Goal: Communication & Community: Answer question/provide support

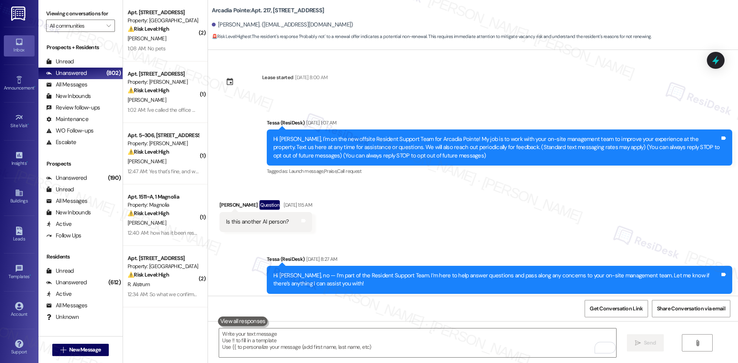
scroll to position [1300, 0]
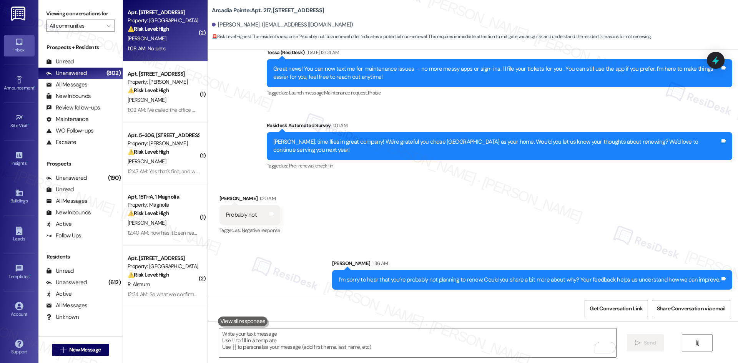
click at [161, 42] on div "[PERSON_NAME]" at bounding box center [163, 39] width 73 height 10
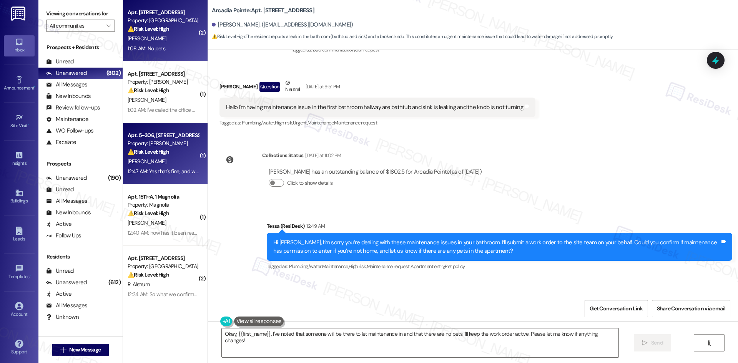
scroll to position [502, 0]
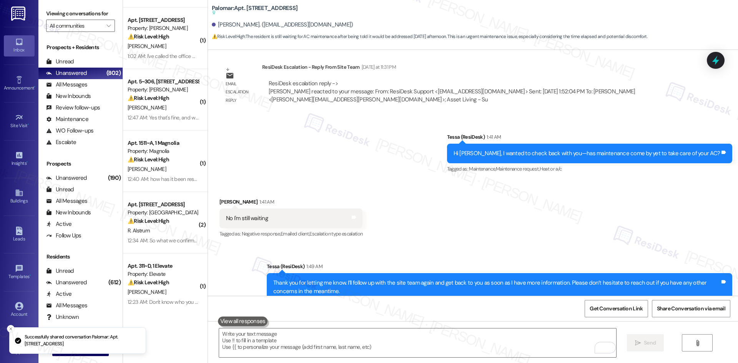
scroll to position [1115, 0]
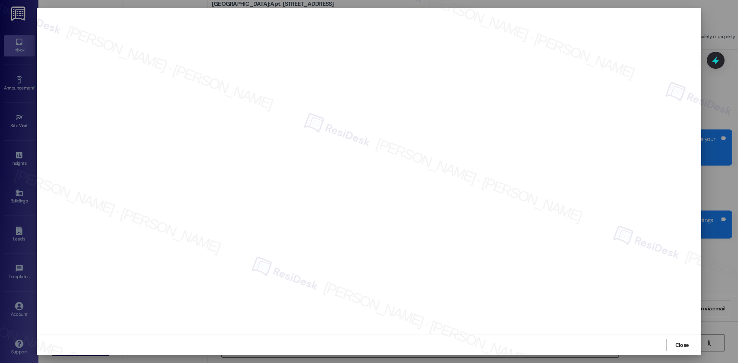
scroll to position [3198, 0]
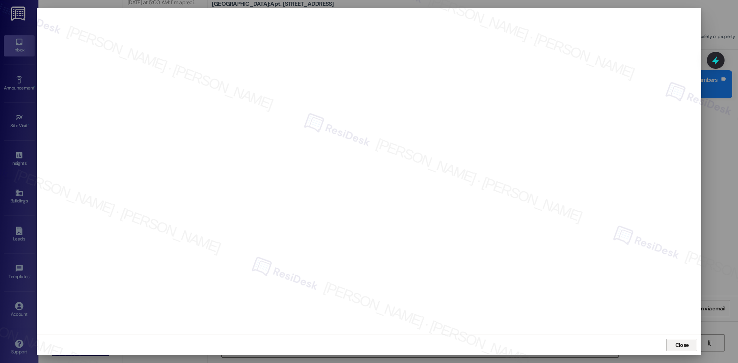
click at [681, 342] on span "Close" at bounding box center [681, 345] width 13 height 8
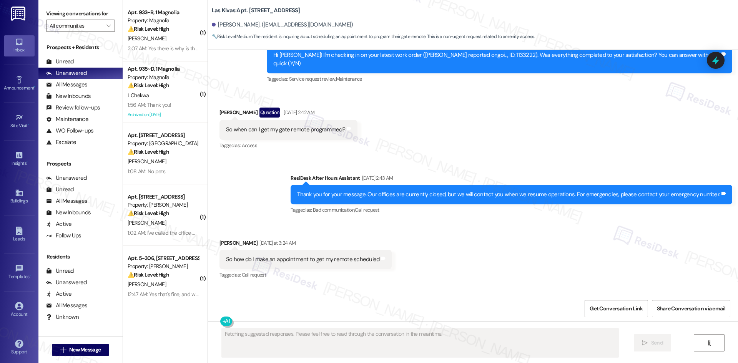
scroll to position [1347, 0]
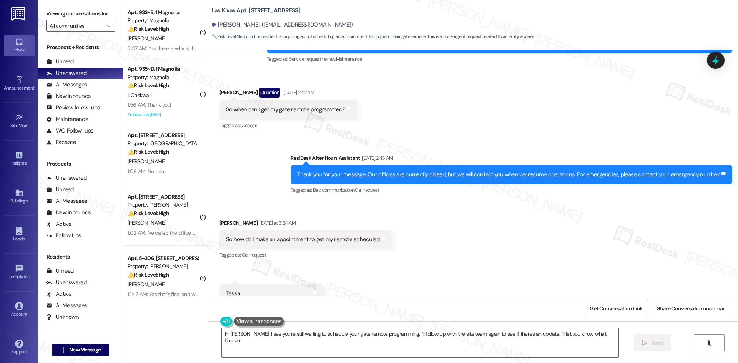
type textarea "Hi Brooke, I see you're still waiting to schedule your gate remote programming.…"
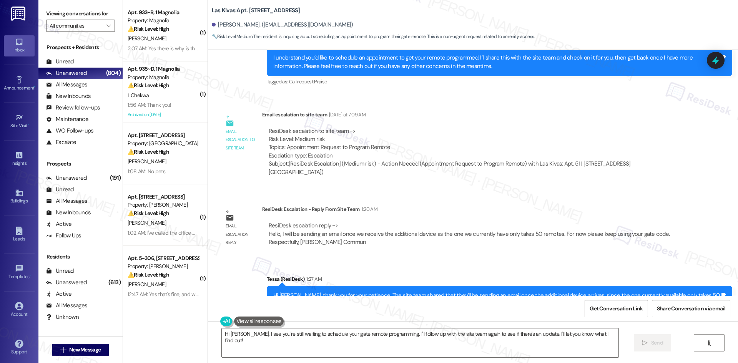
scroll to position [1650, 0]
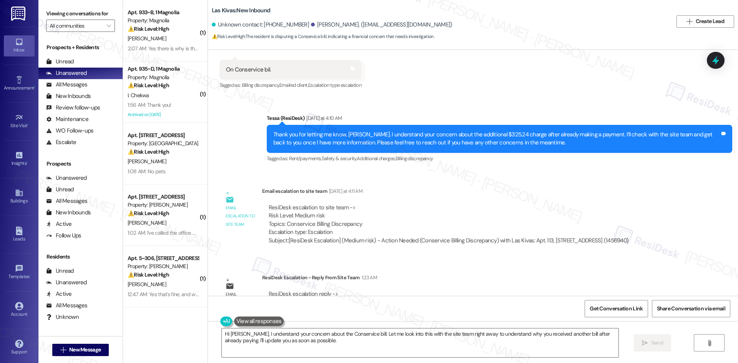
scroll to position [816, 0]
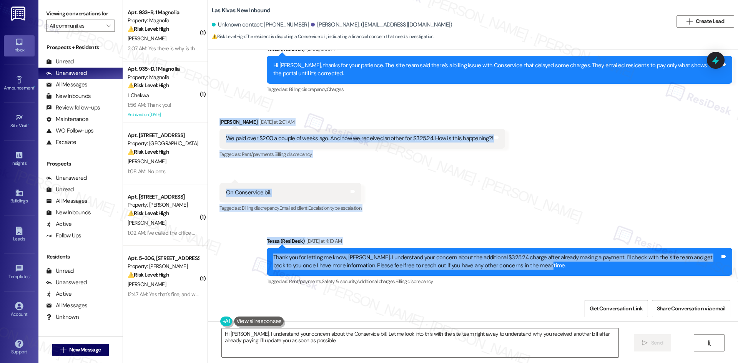
drag, startPoint x: 216, startPoint y: 116, endPoint x: 544, endPoint y: 270, distance: 362.6
click at [544, 270] on div "Announcement, sent via SMS Tessa (ResiDesk) Aug 27, 2025 at 4:49 AM Hi Elroy an…" at bounding box center [473, 173] width 530 height 246
copy div "Vernetta Brady Yesterday at 2:01 AM We paid over $200 a couple of weeks ago. An…"
click at [357, 230] on div "Sent via SMS Tessa (ResiDesk) Yesterday at 4:10 AM Thank you for letting me kno…" at bounding box center [473, 256] width 530 height 73
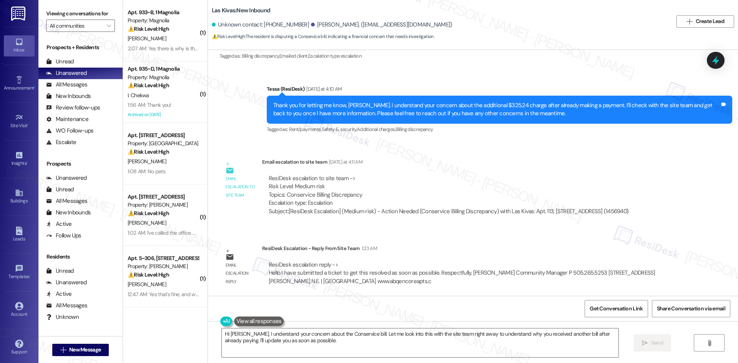
scroll to position [970, 0]
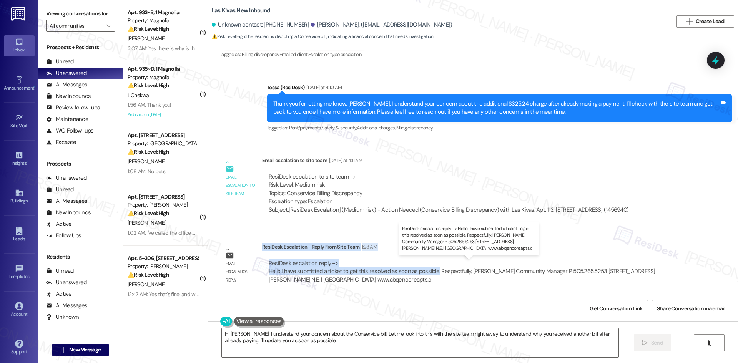
drag, startPoint x: 257, startPoint y: 247, endPoint x: 429, endPoint y: 274, distance: 174.5
click at [429, 274] on div "ResiDesk Escalation - Reply From Site Team 1:23 AM ResiDesk escalation reply ->…" at bounding box center [473, 266] width 423 height 47
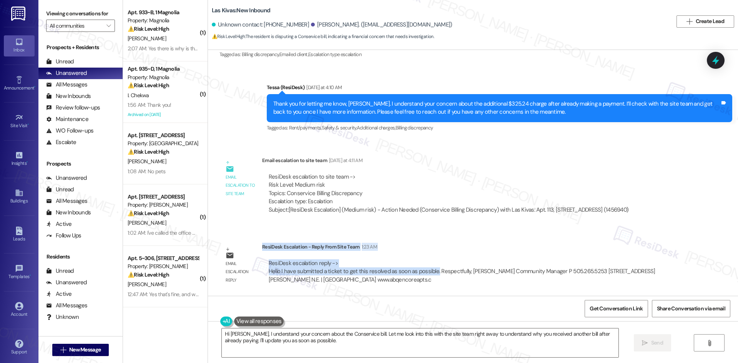
copy div "ResiDesk Escalation - Reply From Site Team 1:23 AM ResiDesk escalation reply ->…"
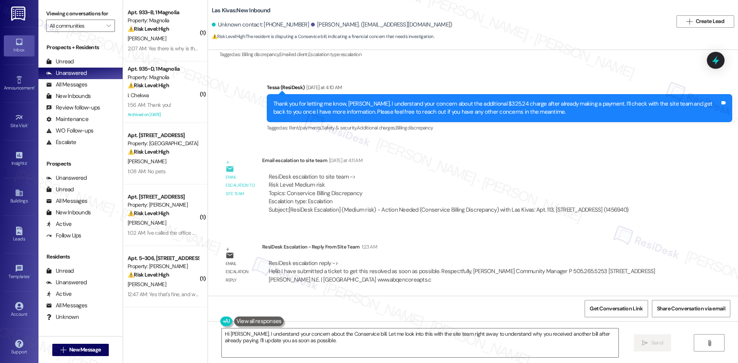
click at [387, 137] on div "Sent via SMS Tessa (ResiDesk) Yesterday at 4:10 AM Thank you for letting me kno…" at bounding box center [499, 108] width 477 height 61
click at [465, 196] on div "ResiDesk escalation to site team -> Risk Level: Medium risk Topics: Conservice …" at bounding box center [449, 189] width 360 height 33
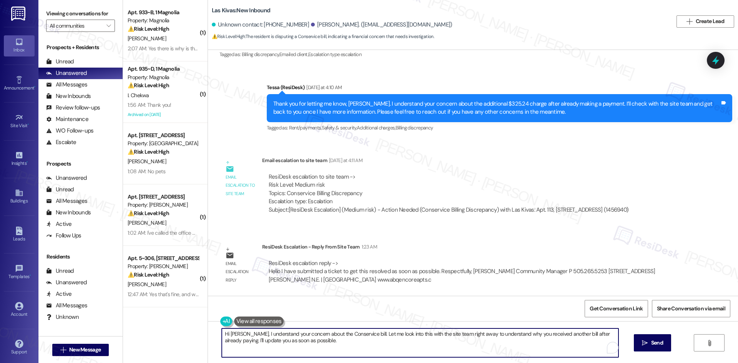
drag, startPoint x: 324, startPoint y: 348, endPoint x: 184, endPoint y: 327, distance: 142.1
click at [164, 322] on div "( 1 ) Apt. 933~B, 1 Magnolia Property: Magnolia ⚠️ Risk Level: High The residen…" at bounding box center [430, 181] width 615 height 363
paste textarea "thank you for your patience. The site team confirmed they’ve submitted a ticket…"
click at [536, 339] on textarea "Hi Vernetta, thank you for your patience. The site team confirmed they’ve submi…" at bounding box center [417, 342] width 396 height 29
type textarea "Hi Vernetta, thank you for your patience. The site team confirmed they’ve submi…"
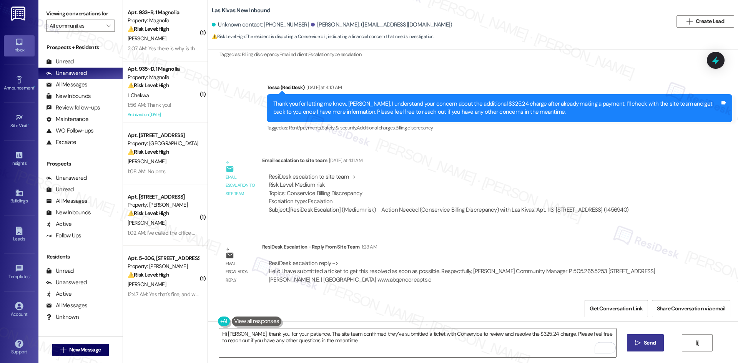
click at [647, 342] on span "Send" at bounding box center [650, 343] width 12 height 8
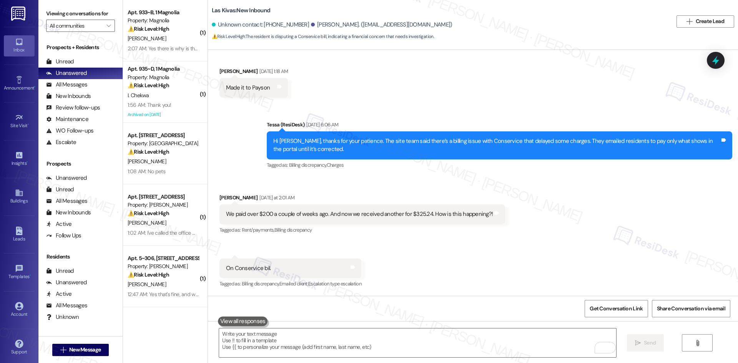
scroll to position [740, 0]
click at [392, 97] on div "Received via SMS Vernetta Brady Sep 05, 2025 at 1:18 AM Made it to Payson Tags …" at bounding box center [473, 76] width 530 height 53
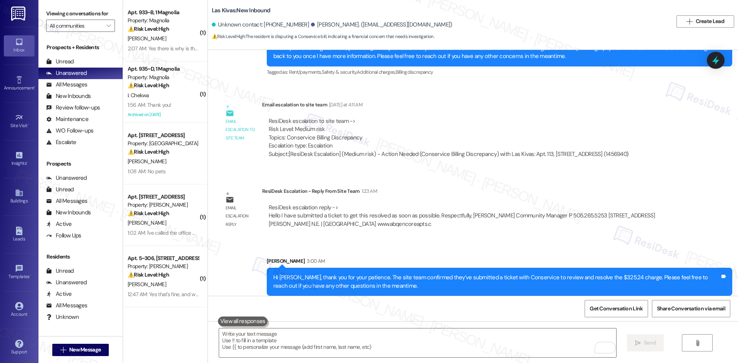
scroll to position [1032, 0]
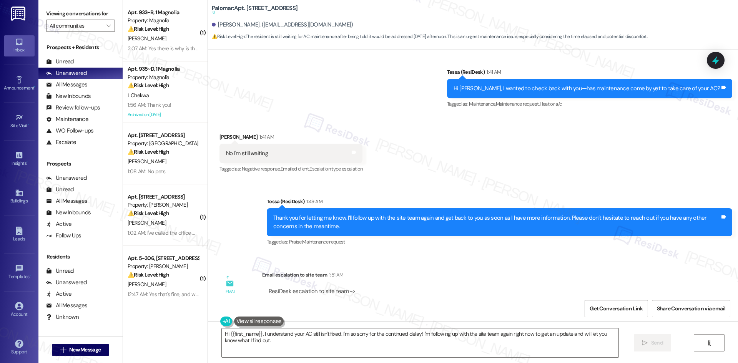
scroll to position [1136, 0]
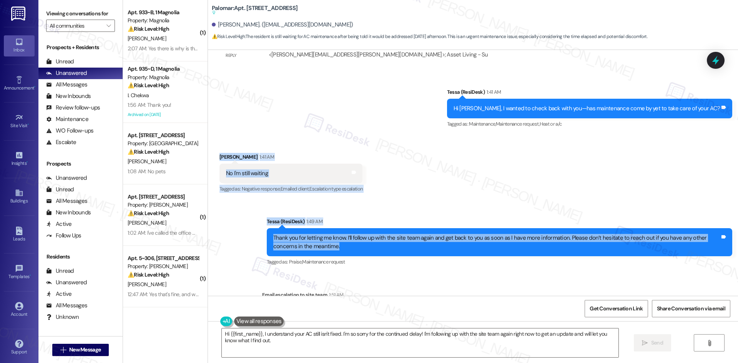
drag, startPoint x: 209, startPoint y: 154, endPoint x: 364, endPoint y: 245, distance: 179.5
click at [364, 245] on div "Lease started Aug 01, 2025 at 8:00 AM Announcement, sent via SMS Tessa (ResiDes…" at bounding box center [473, 173] width 530 height 246
copy div "Abraham Ramirez 1:41 AM No I'm still waiting Tags and notes Tagged as: Negative…"
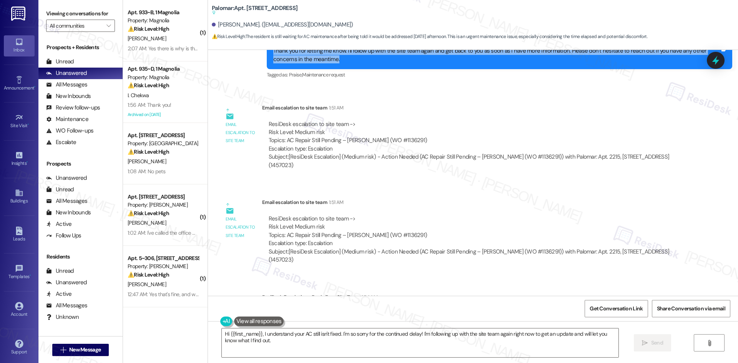
scroll to position [1290, 0]
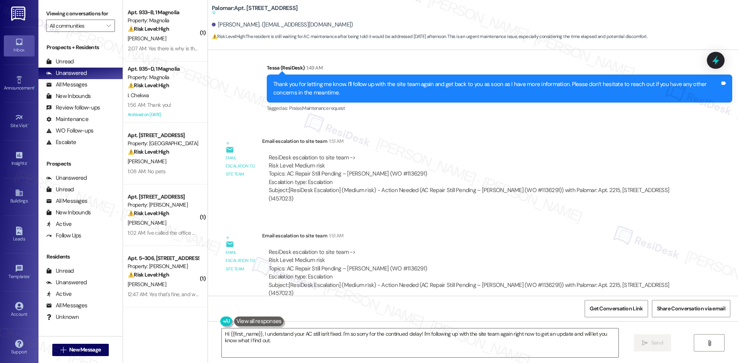
click at [397, 217] on div "Lease started Aug 01, 2025 at 8:00 AM Announcement, sent via SMS Tessa (ResiDes…" at bounding box center [473, 173] width 530 height 246
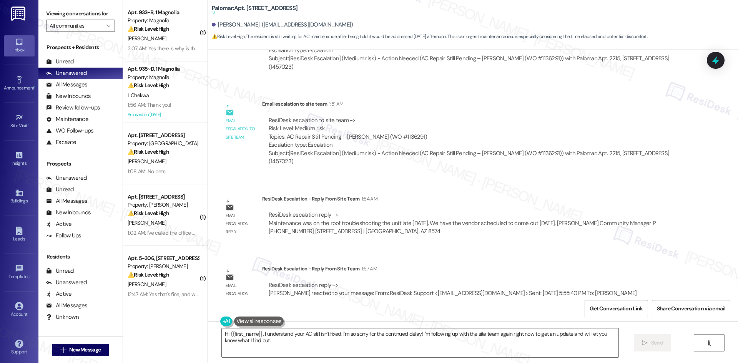
scroll to position [1444, 0]
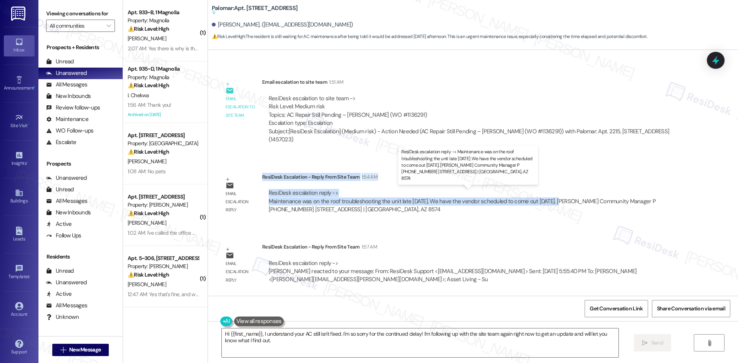
drag, startPoint x: 256, startPoint y: 177, endPoint x: 549, endPoint y: 202, distance: 293.8
click at [549, 202] on div "ResiDesk Escalation - Reply From Site Team 1:54 AM ResiDesk escalation reply ->…" at bounding box center [473, 196] width 423 height 47
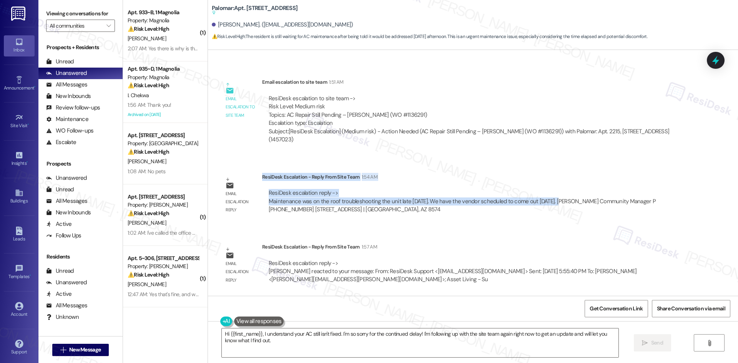
copy div "ResiDesk Escalation - Reply From Site Team 1:54 AM ResiDesk escalation reply ->…"
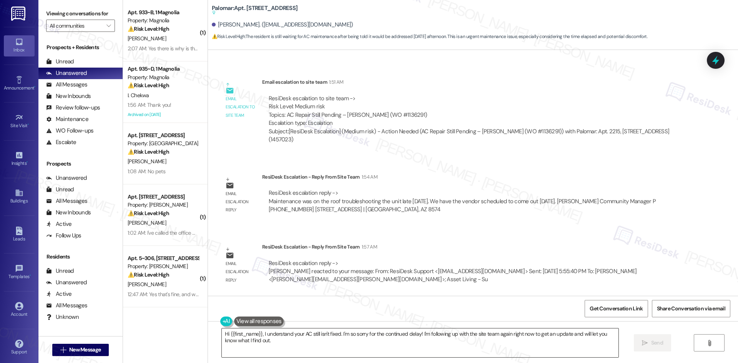
click at [283, 343] on textarea "Hi {{first_name}}, I understand your AC still isn't fixed. I'm so sorry for the…" at bounding box center [420, 342] width 396 height 29
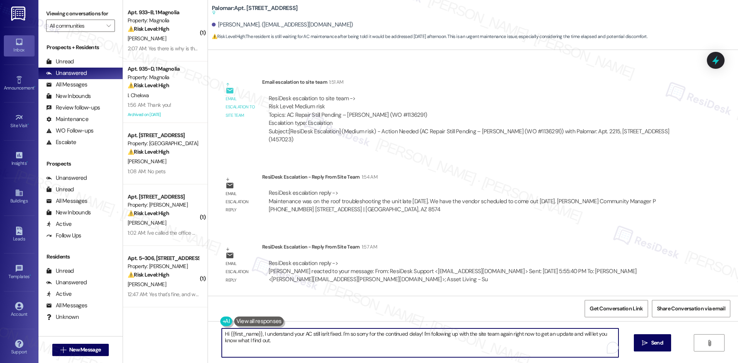
paste textarea "Abraham, thank you for your patience. The site team confirmed that maintenance …"
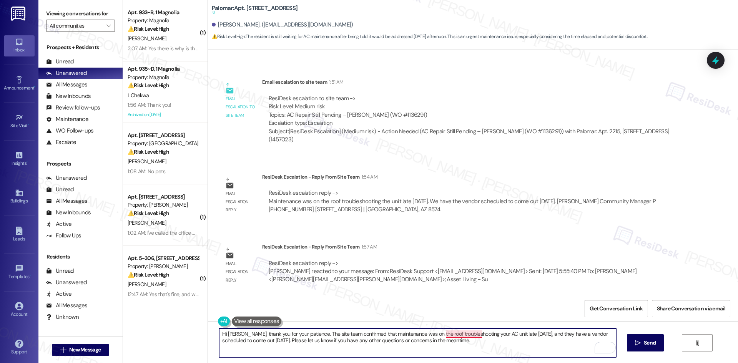
click at [453, 337] on textarea "Hi Abraham, thank you for your patience. The site team confirmed that maintenan…" at bounding box center [417, 342] width 396 height 29
type textarea "Hi [PERSON_NAME], thank you for your patience. The site team confirmed that mai…"
click at [650, 344] on span "Send" at bounding box center [650, 343] width 12 height 8
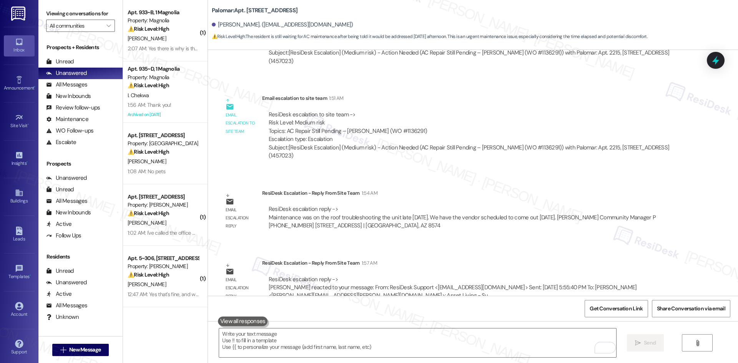
scroll to position [1506, 0]
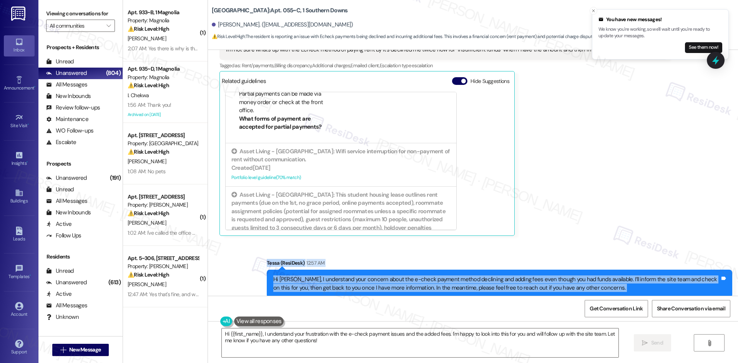
scroll to position [4426, 0]
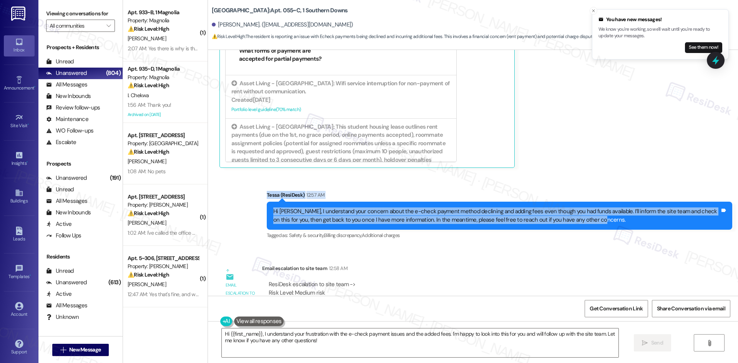
drag, startPoint x: 336, startPoint y: 267, endPoint x: 611, endPoint y: 148, distance: 299.3
click at [611, 174] on div "Sent via SMS Tessa (ResiDesk) 12:57 AM Hi [PERSON_NAME], I understand your conc…" at bounding box center [473, 210] width 530 height 73
copy div "[PERSON_NAME] (ResiDesk) 12:57 AM Hi [PERSON_NAME], I understand your concern a…"
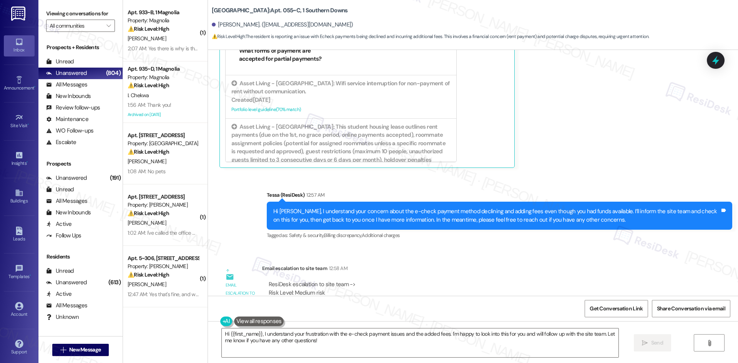
click at [324, 333] on div "Survey, sent via SMS Residesk Automated Survey 1:03 AM Hi [PERSON_NAME], a gent…" at bounding box center [473, 369] width 530 height 73
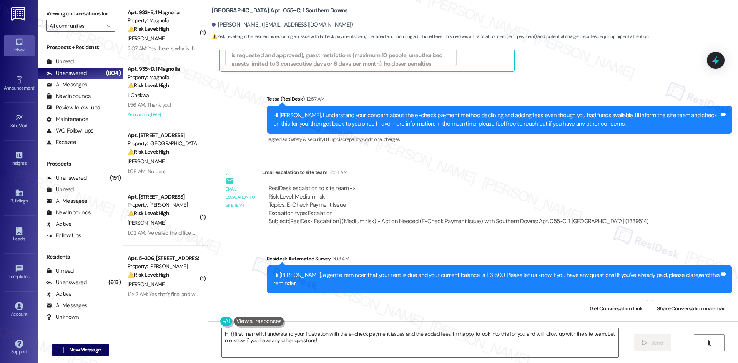
scroll to position [4524, 0]
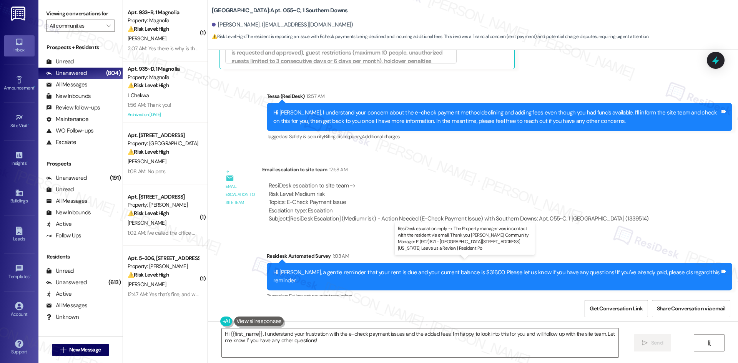
drag, startPoint x: 256, startPoint y: 245, endPoint x: 443, endPoint y: 274, distance: 188.4
click at [443, 325] on div "ResiDesk Escalation - Reply From Site Team 2:15 AM ResiDesk escalation reply ->…" at bounding box center [473, 348] width 423 height 47
copy div "ResiDesk Escalation - Reply From Site Team 2:15 AM ResiDesk escalation reply ->…"
click at [407, 325] on div "ResiDesk Escalation - Reply From Site Team 2:15 AM" at bounding box center [473, 330] width 423 height 11
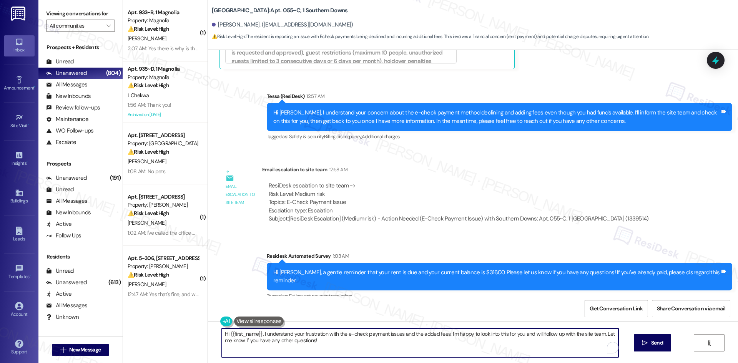
drag, startPoint x: 243, startPoint y: 333, endPoint x: 213, endPoint y: 322, distance: 32.0
click at [213, 322] on div "Hi {{first_name}}, I understand your frustration with the e-check payment issue…" at bounding box center [473, 350] width 530 height 58
paste textarea "Steven, thank you for your patience. The site team confirmed that the property …"
type textarea "Hi Steven, thank you for your patience. The site team confirmed that the proper…"
click at [643, 347] on button " Send" at bounding box center [645, 342] width 37 height 17
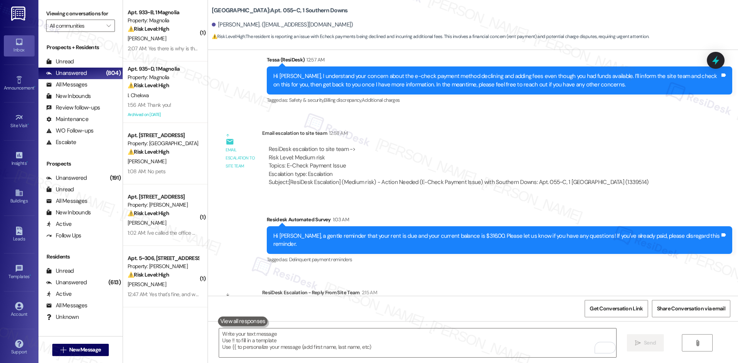
scroll to position [4586, 0]
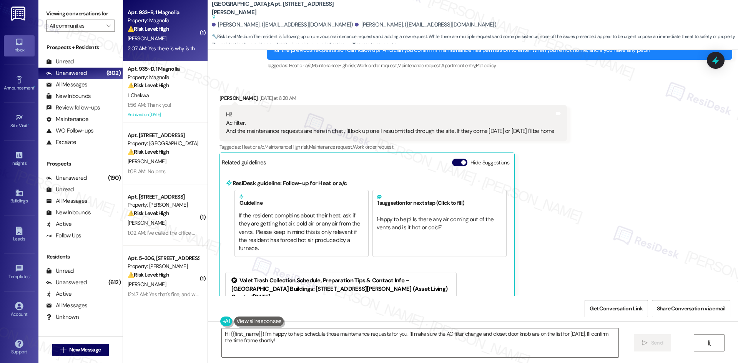
click at [161, 44] on div "2:07 AM: Yes there is why is the 187 only charged to two ppl account when it's …" at bounding box center [163, 49] width 73 height 10
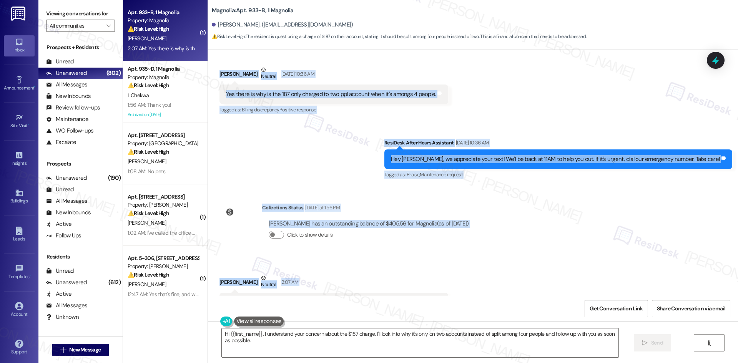
scroll to position [5276, 0]
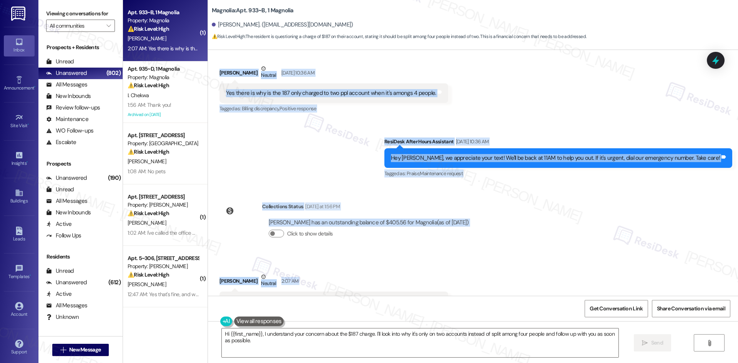
drag, startPoint x: 251, startPoint y: 186, endPoint x: 415, endPoint y: 271, distance: 184.7
click at [468, 269] on div "WO Lease started May 05, 2025 at 8:00 AM Show details Survey, sent via SMS Resi…" at bounding box center [473, 173] width 530 height 246
copy div "Residesk Automated Survey Sep 09, 2025 at 12:43 AM Hi Dewayne, how are you? We'…"
click at [277, 152] on div "WO Lease started May 05, 2025 at 8:00 AM Show details Survey, sent via SMS Resi…" at bounding box center [473, 173] width 530 height 246
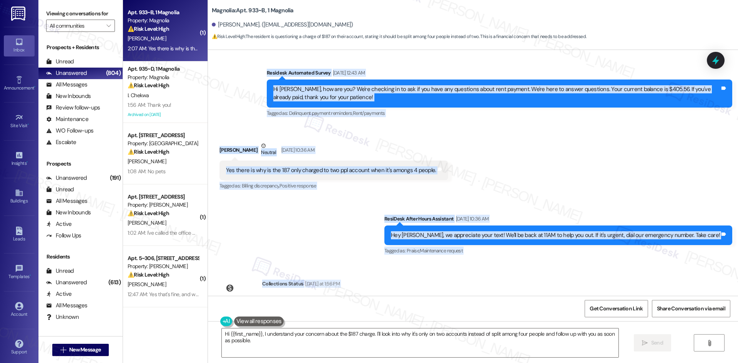
scroll to position [5161, 0]
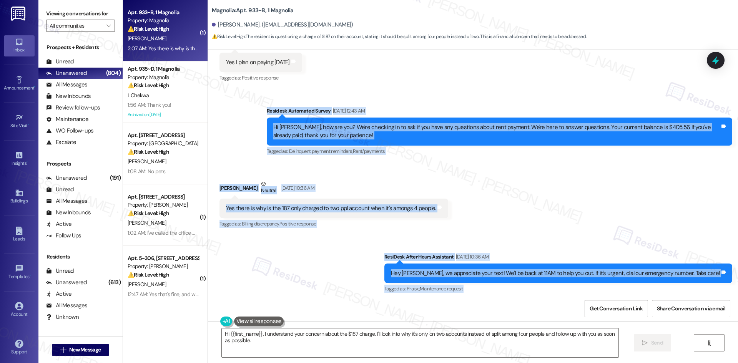
click at [339, 236] on div "Sent via SMS ResiDesk After Hours Assistant Sep 09, 2025 at 10:36 AM Hey Dewayn…" at bounding box center [473, 268] width 530 height 65
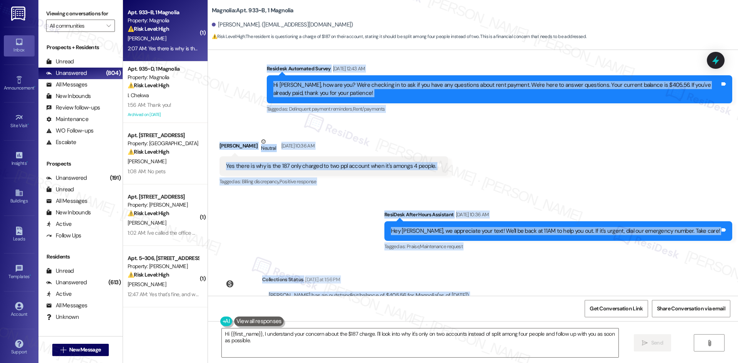
scroll to position [5276, 0]
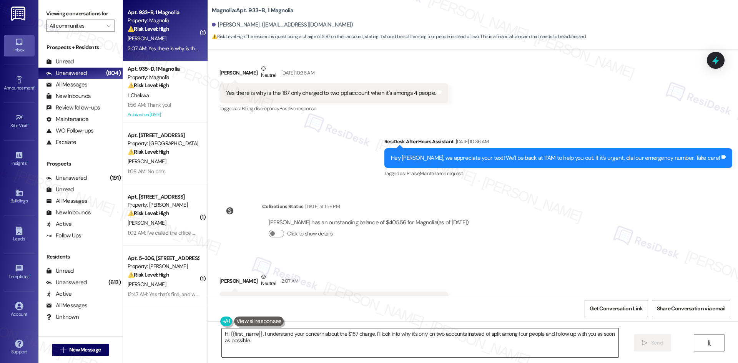
click at [317, 342] on textarea "Hi {{first_name}}, I understand your concern about the $187 charge. I'll look i…" at bounding box center [420, 342] width 396 height 29
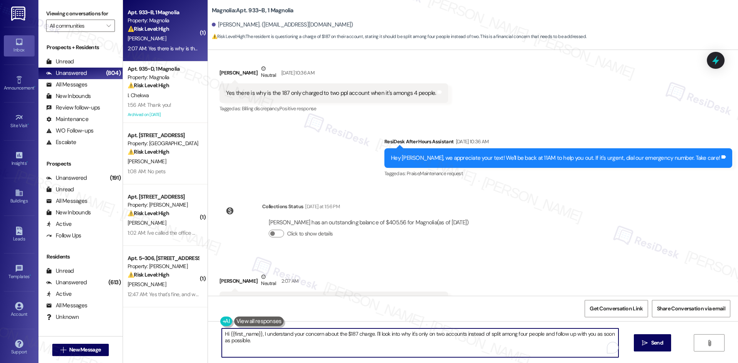
paste textarea "Dewayne, I understand your concern about the $187 charge being applied to only …"
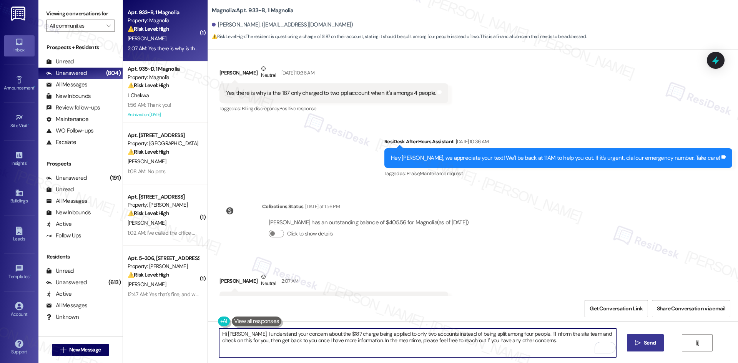
type textarea "Hi Dewayne, I understand your concern about the $187 charge being applied to on…"
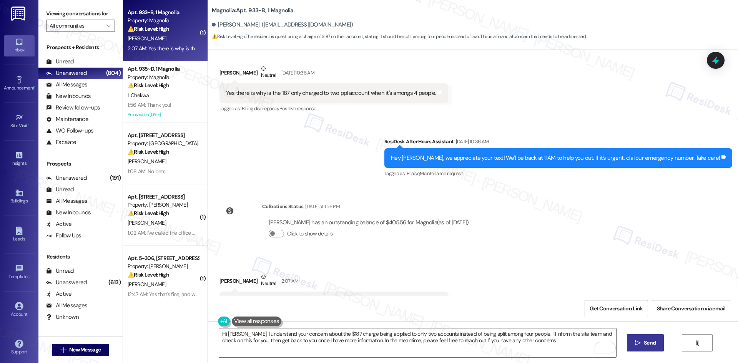
click at [649, 346] on span "Send" at bounding box center [650, 343] width 12 height 8
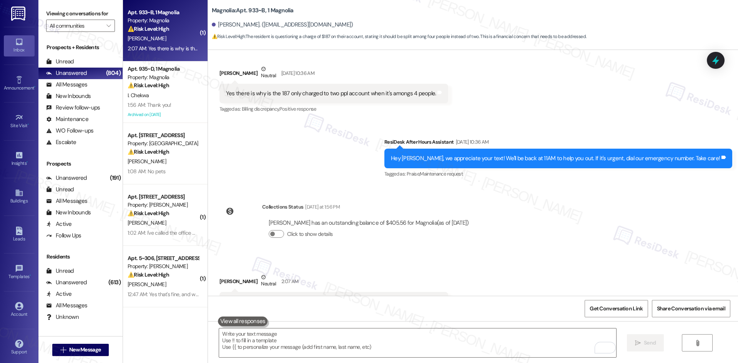
click at [529, 256] on div "Received via SMS Dewayne Porter Neutral 2:07 AM Yes there is why is the 187 onl…" at bounding box center [473, 292] width 530 height 73
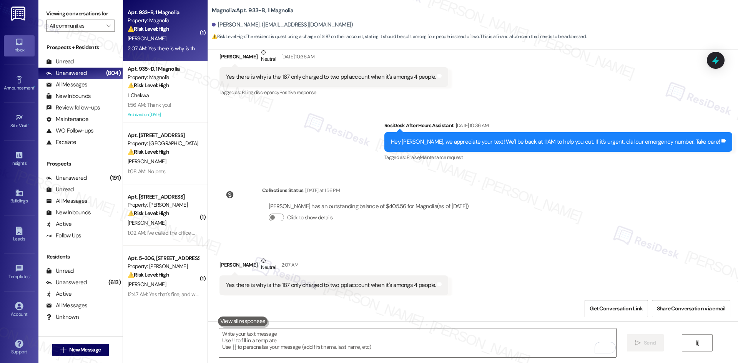
scroll to position [5338, 0]
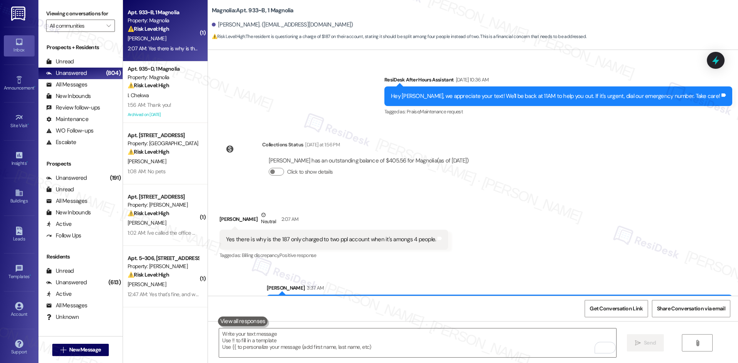
click at [531, 221] on div "Received via SMS Dewayne Porter Neutral 2:07 AM Yes there is why is the 187 onl…" at bounding box center [473, 230] width 530 height 73
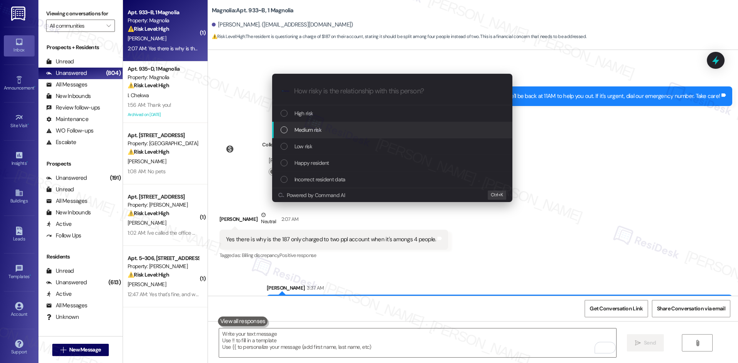
click at [334, 127] on div "Medium risk" at bounding box center [392, 130] width 225 height 8
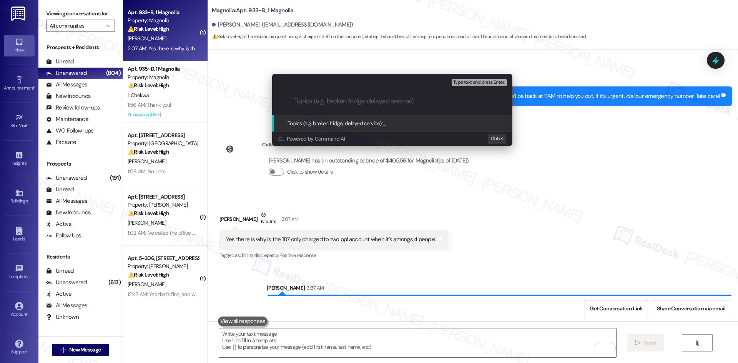
click at [322, 103] on input "Topics (e.g. broken fridge, delayed service)" at bounding box center [398, 101] width 209 height 8
paste input "Billing Concern"
type input "Billing Concern"
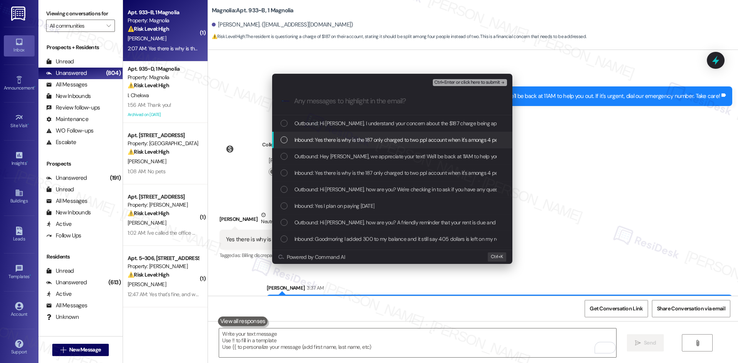
click at [318, 138] on span "Inbound: Yes there is why is the 187 only charged to two ppl account when it's …" at bounding box center [401, 140] width 214 height 8
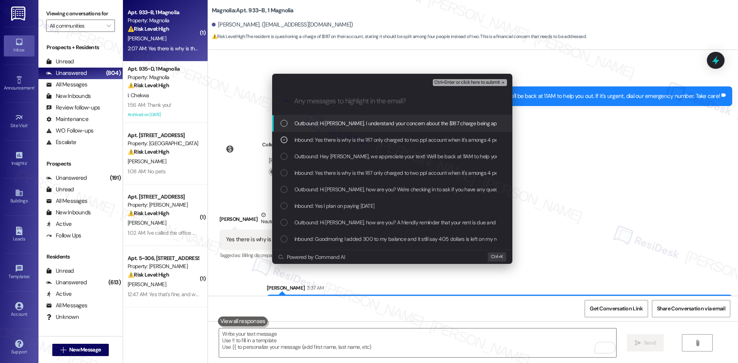
click at [476, 85] on div "Ctrl+Enter or click here to submit" at bounding box center [471, 83] width 76 height 10
click at [476, 82] on span "Ctrl+Enter or click here to submit" at bounding box center [467, 82] width 66 height 5
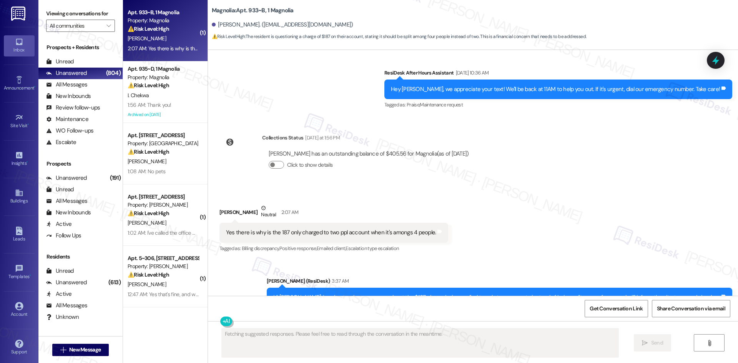
scroll to position [5350, 0]
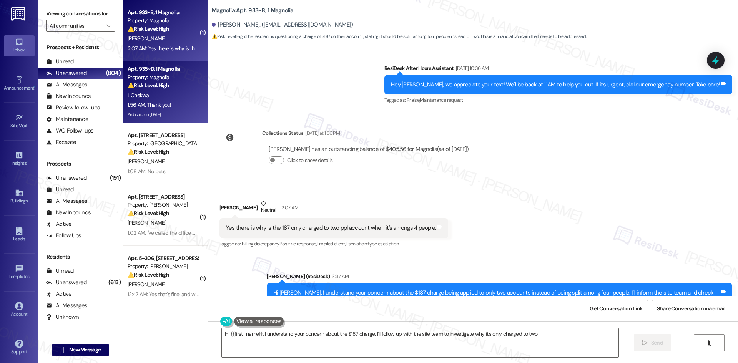
type textarea "Hi {{first_name}}, I understand your concern about the $187 charge. I'll follow…"
click at [171, 96] on div "I. Chekwa" at bounding box center [163, 96] width 73 height 10
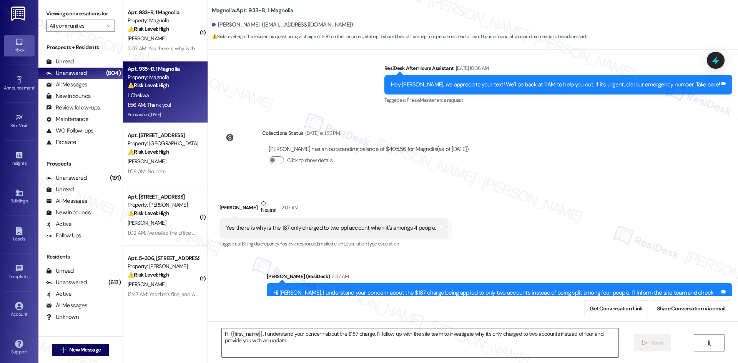
type textarea "Fetching suggested responses. Please feel free to read through the conversation…"
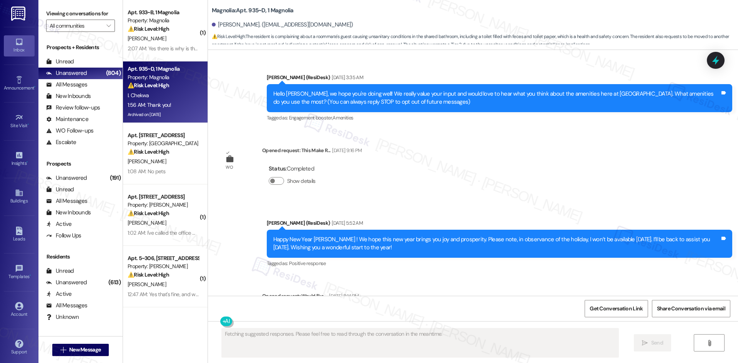
scroll to position [15432, 0]
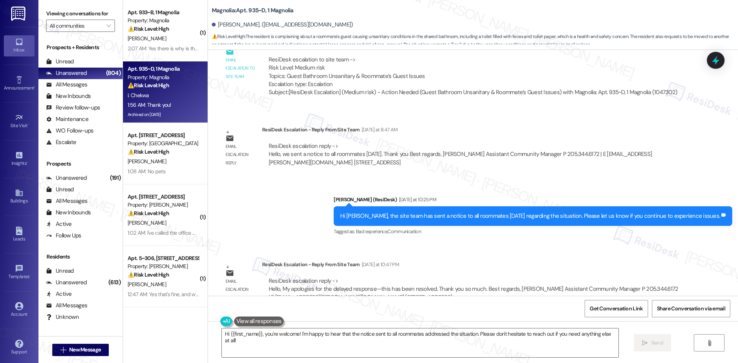
drag, startPoint x: 214, startPoint y: 248, endPoint x: 264, endPoint y: 270, distance: 55.0
click at [264, 325] on div "Received via SMS Isaac Chekwa 1:56 AM Thank you! Tags and notes Tagged as: Prai…" at bounding box center [248, 351] width 68 height 53
copy div "Isaac Chekwa 1:56 AM Thank you! Tags and notes"
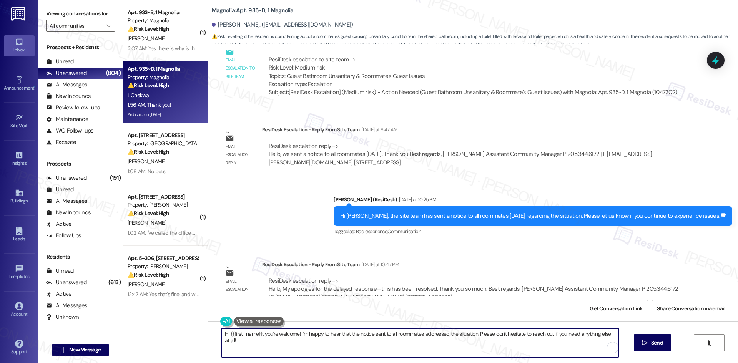
drag, startPoint x: 389, startPoint y: 341, endPoint x: 389, endPoint y: 337, distance: 3.9
click at [389, 341] on textarea "Hi {{first_name}}, you're welcome! I'm happy to hear that the notice sent to al…" at bounding box center [420, 342] width 396 height 29
paste textarea "You’re welcome, Isaac! Please let us know if you need anything else."
drag, startPoint x: 382, startPoint y: 333, endPoint x: 267, endPoint y: 337, distance: 115.7
click at [267, 337] on textarea "You’re welcome, Isaac! Please let us know if you need anything else." at bounding box center [417, 342] width 396 height 29
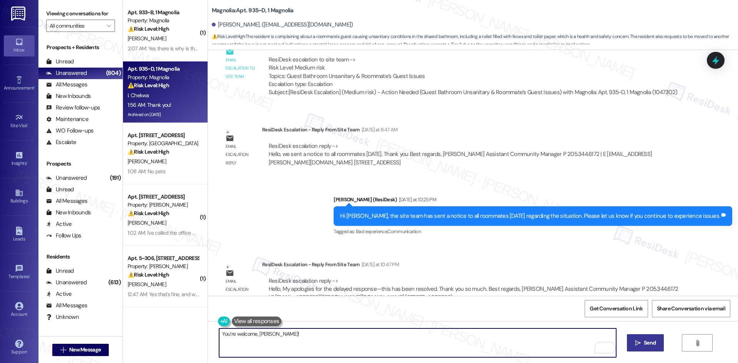
type textarea "You’re welcome, Isaac!"
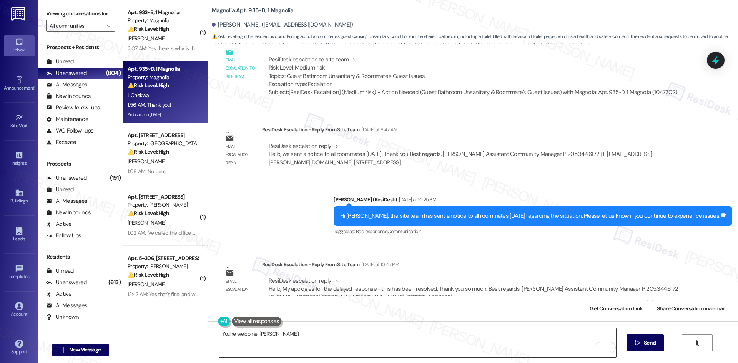
drag, startPoint x: 651, startPoint y: 340, endPoint x: 599, endPoint y: 340, distance: 52.3
click at [651, 340] on span "Send" at bounding box center [650, 343] width 12 height 8
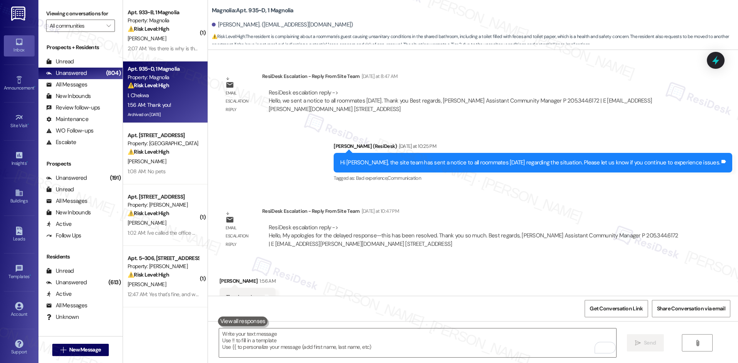
scroll to position [15486, 0]
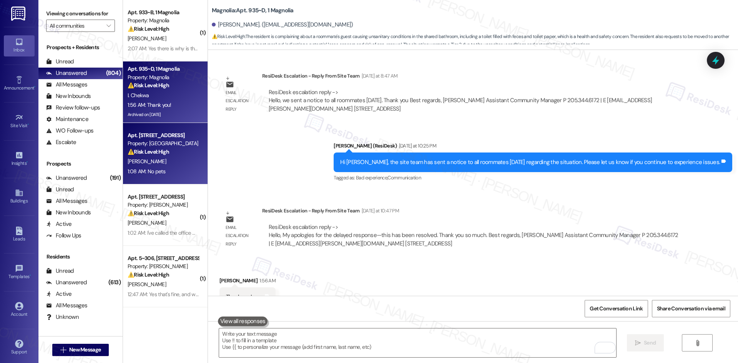
click at [155, 144] on div "Property: [GEOGRAPHIC_DATA]" at bounding box center [163, 143] width 71 height 8
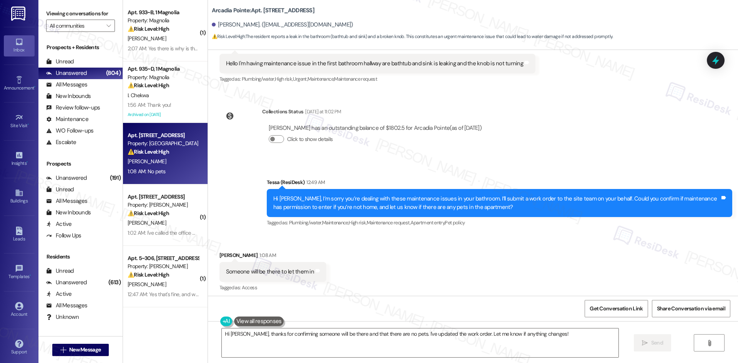
scroll to position [579, 0]
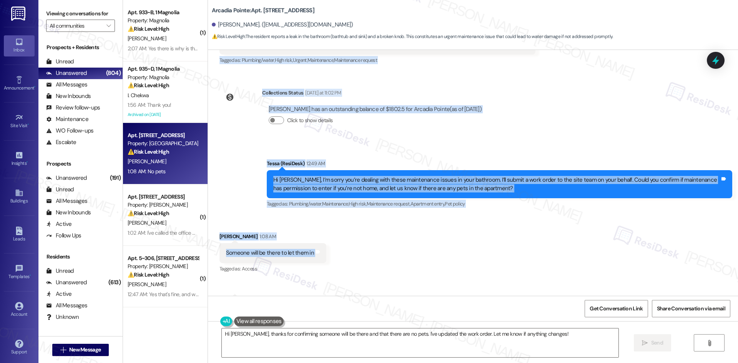
drag, startPoint x: 208, startPoint y: 133, endPoint x: 338, endPoint y: 260, distance: 181.5
click at [338, 260] on div "Lease started Jun 10, 2025 at 8:00 AM Announcement, sent via SMS Tessa (ResiDes…" at bounding box center [473, 173] width 530 height 246
copy div "Jonavahan Bahrami Question Neutral Yesterday at 9:51 PM Hello I'm having mainte…"
click at [365, 144] on div "Sent via SMS Tessa (ResiDesk) 12:49 AM Hi Jonavahan, I’m sorry you’re dealing w…" at bounding box center [473, 178] width 530 height 73
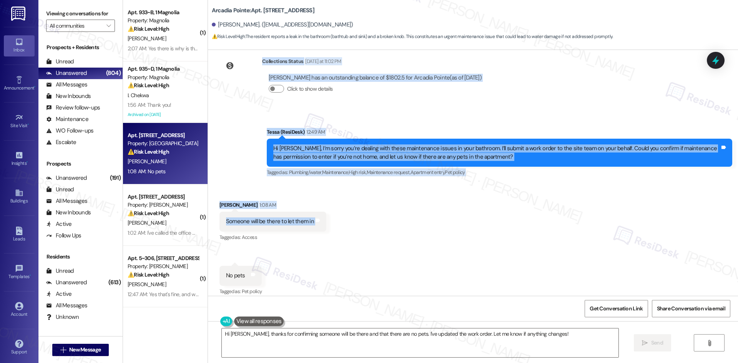
scroll to position [617, 0]
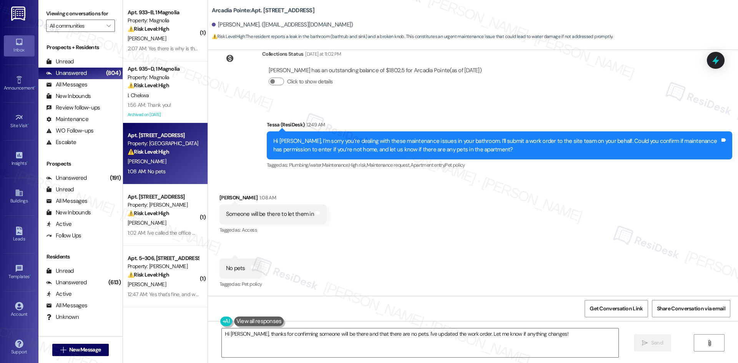
drag, startPoint x: 284, startPoint y: 252, endPoint x: 280, endPoint y: 253, distance: 4.6
click at [284, 252] on div "Received via SMS Jonavahan Bahrami 1:08 AM Someone will be there to let them in…" at bounding box center [473, 235] width 530 height 119
click at [219, 261] on div "No pets Tags and notes" at bounding box center [240, 269] width 42 height 20
drag, startPoint x: 216, startPoint y: 265, endPoint x: 243, endPoint y: 271, distance: 28.0
click at [243, 271] on div "No pets Tags and notes" at bounding box center [240, 269] width 42 height 20
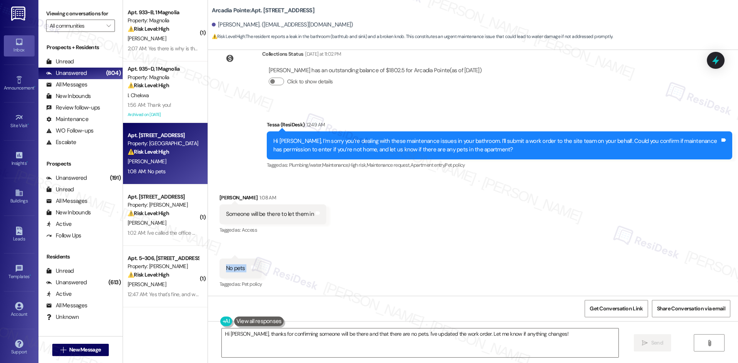
copy div "No pets Tags and notes"
click at [362, 238] on div "Received via SMS Jonavahan Bahrami 1:08 AM Someone will be there to let them in…" at bounding box center [473, 235] width 530 height 119
click at [348, 345] on textarea "Hi Jonavahan, thanks for confirming someone will be there and that there are no…" at bounding box center [420, 342] width 396 height 29
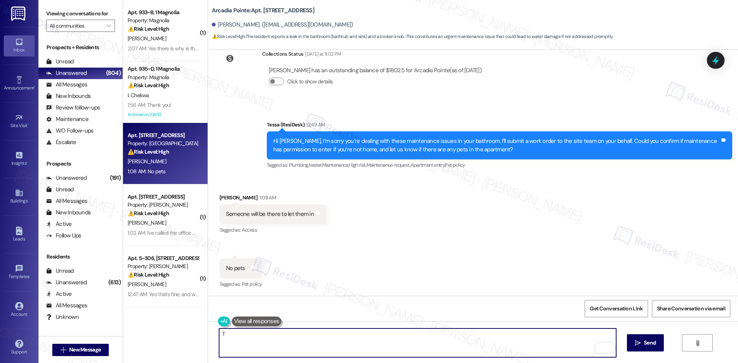
paste textarea "hank you for confirming. I’ll let the site team know and get back to you as soo…"
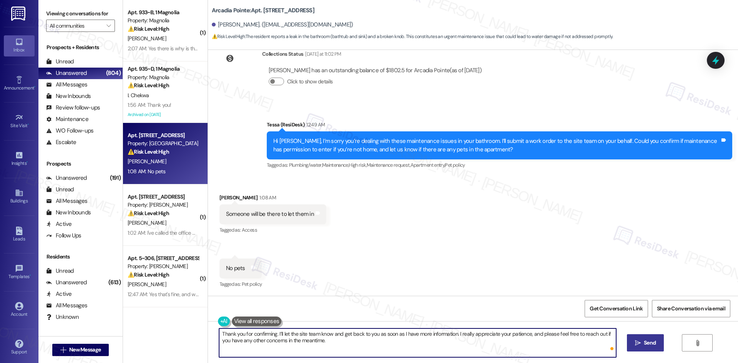
type textarea "Thank you for confirming. I’ll let the site team know and get back to you as so…"
click at [635, 340] on icon "" at bounding box center [638, 343] width 6 height 6
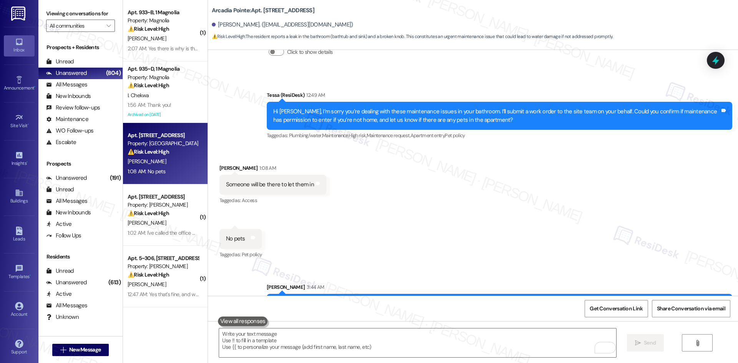
scroll to position [679, 0]
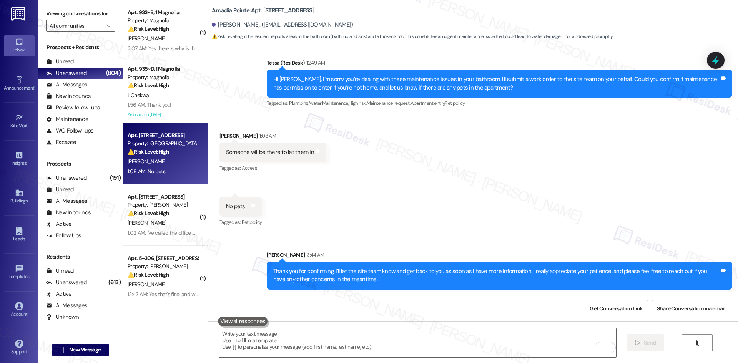
click at [504, 223] on div "Received via SMS Jonavahan Bahrami 1:08 AM Someone will be there to let them in…" at bounding box center [473, 173] width 530 height 119
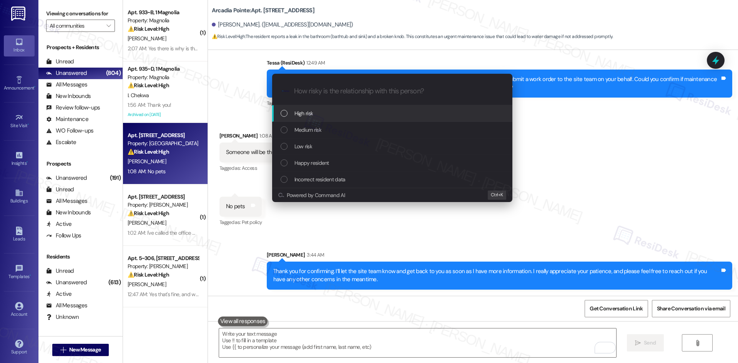
click at [533, 223] on div "Escalate Conversation How risky is the relationship with this person? Topics (e…" at bounding box center [369, 181] width 738 height 363
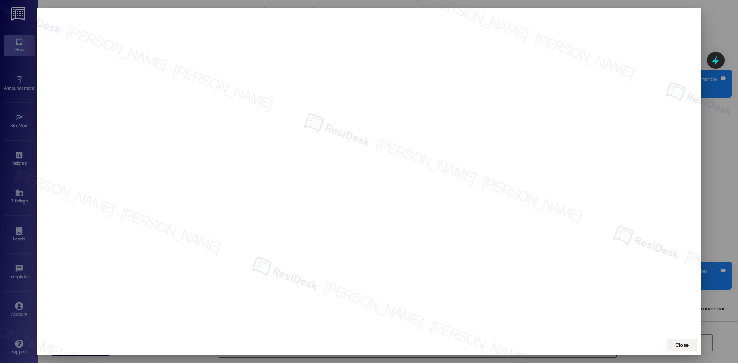
click at [678, 346] on span "Close" at bounding box center [681, 345] width 13 height 8
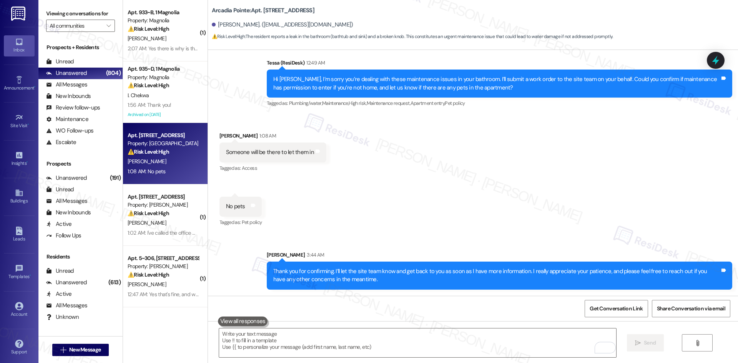
click at [463, 226] on div "Received via SMS Jonavahan Bahrami 1:08 AM Someone will be there to let them in…" at bounding box center [473, 173] width 530 height 119
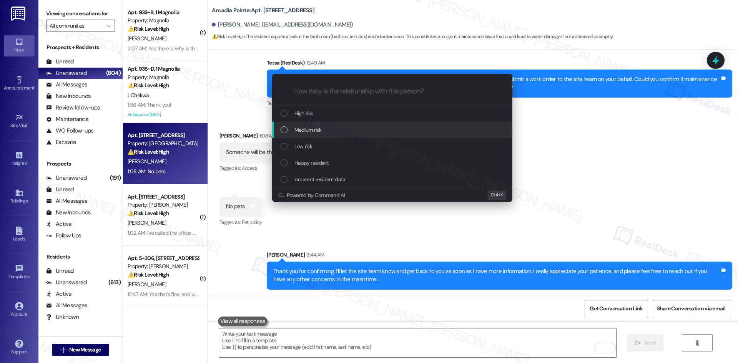
click at [315, 134] on div "Medium risk" at bounding box center [392, 130] width 240 height 17
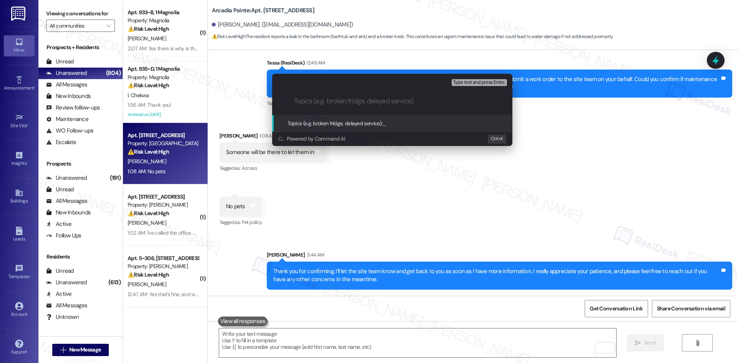
click at [356, 103] on input "Topics (e.g. broken fridge, delayed service)" at bounding box center [398, 101] width 209 height 8
paste input "Bathroom Leak & Knob Issue (WO #1136636)"
type input "Bathroom Leak & Knob Issue (WO #1136636)"
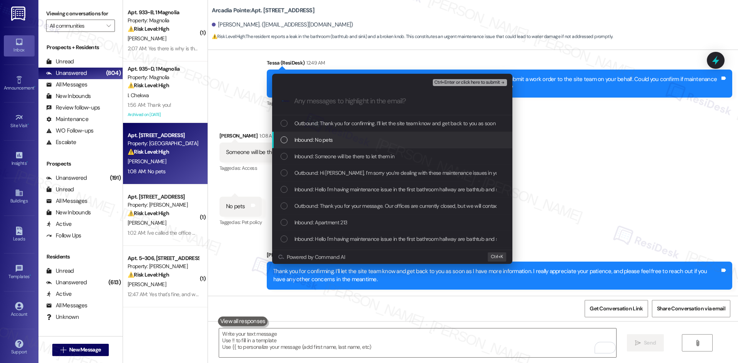
click at [377, 139] on div "Inbound: No pets" at bounding box center [392, 140] width 225 height 8
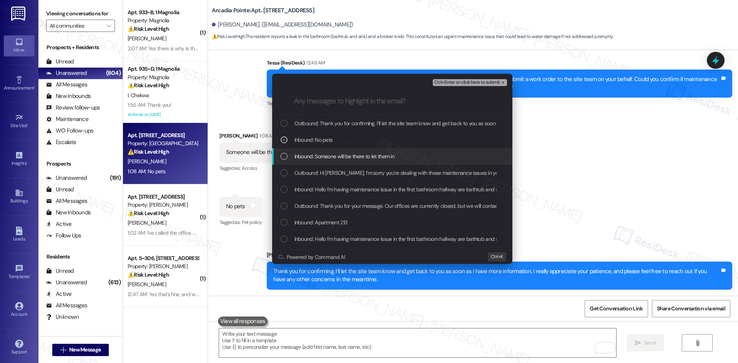
click at [383, 158] on span "Inbound: Someone will be there to let them in" at bounding box center [344, 156] width 100 height 8
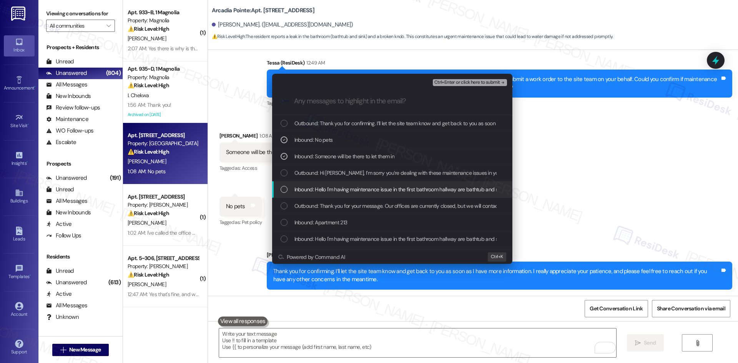
click at [381, 189] on span "Inbound: Hello I'm having maintenance issue in the first bathroom hallway are b…" at bounding box center [440, 189] width 292 height 8
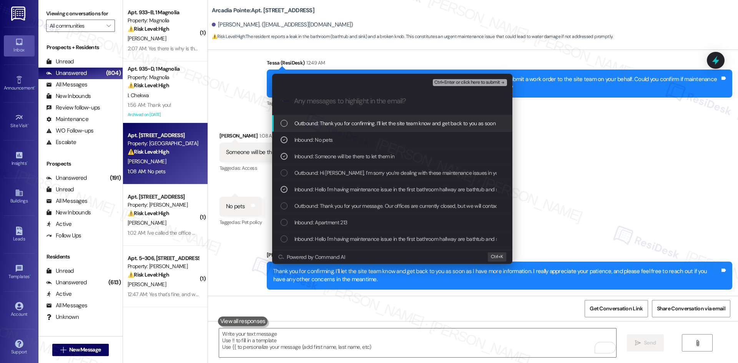
click at [493, 82] on span "Ctrl+Enter or click here to submit" at bounding box center [467, 82] width 66 height 5
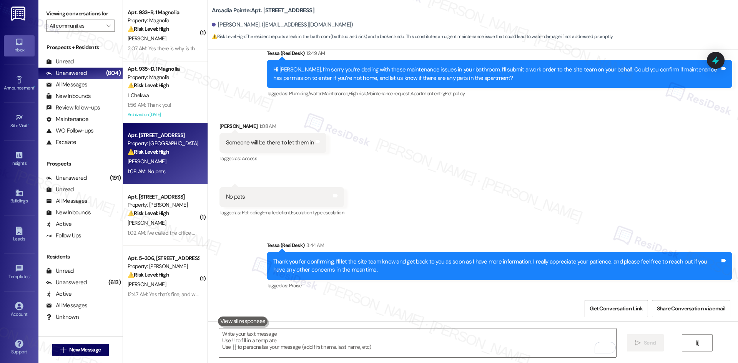
scroll to position [690, 0]
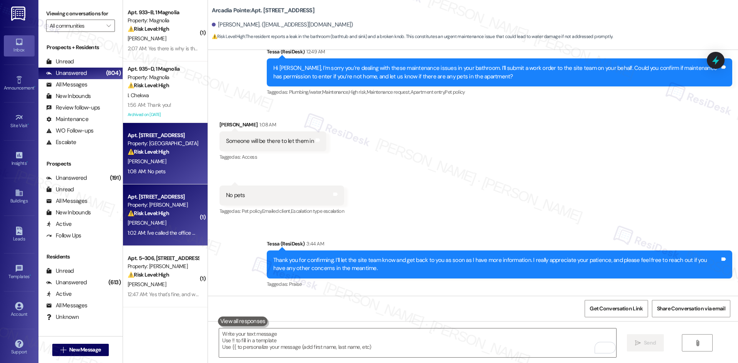
click at [177, 219] on div "[PERSON_NAME]" at bounding box center [163, 223] width 73 height 10
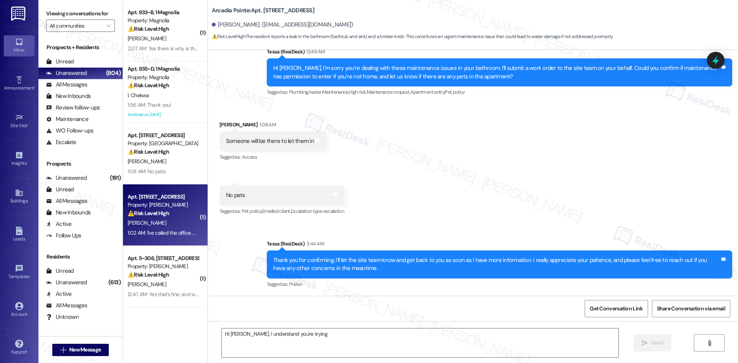
scroll to position [0, 0]
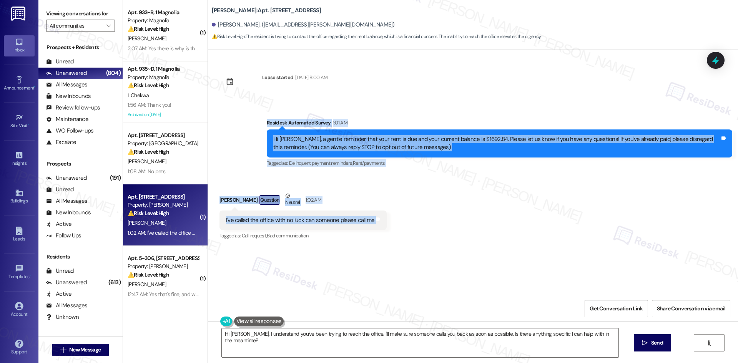
drag, startPoint x: 244, startPoint y: 118, endPoint x: 385, endPoint y: 227, distance: 177.7
click at [385, 227] on div "Lease started Oct 30, 2024 at 8:00 AM Survey, sent via SMS Residesk Automated S…" at bounding box center [473, 173] width 530 height 246
copy div "Residesk Automated Survey 1:01 AM Hi William, a gentle reminder that your rent …"
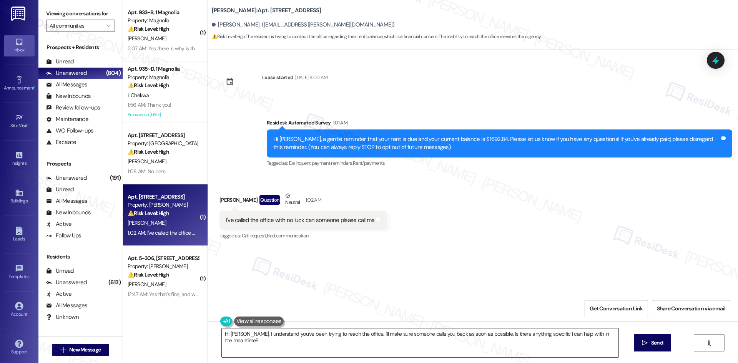
click at [355, 343] on textarea "Hi William, I understand you've been trying to reach the office. I'll make sure…" at bounding box center [420, 342] width 396 height 29
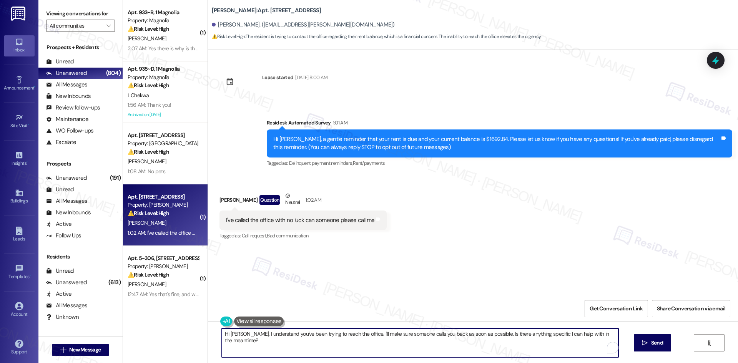
paste textarea "I’m sorry you haven’t been able to get through by phone. I’ll ask the owner to …"
drag, startPoint x: 314, startPoint y: 343, endPoint x: 318, endPoint y: 345, distance: 4.6
click at [315, 344] on textarea "I’m sorry you haven’t been able to get through by phone. I’ll ask the owner to …" at bounding box center [417, 342] width 396 height 29
paste textarea "Could you let us know what your concern is? I’ll ask the owner to relay this to…"
type textarea "I’m sorry you haven’t been able to get through by phone. Could you let us know …"
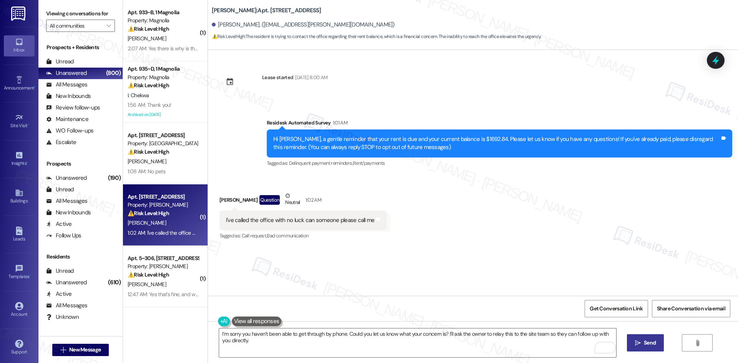
click at [639, 345] on icon "" at bounding box center [638, 343] width 6 height 6
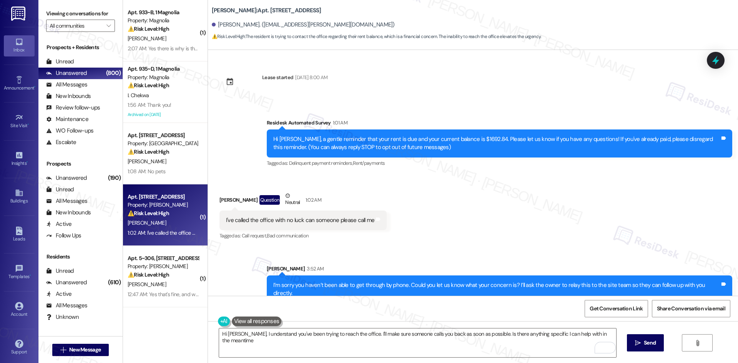
type textarea "Hi William, I understand you've been trying to reach the office. I'll make sure…"
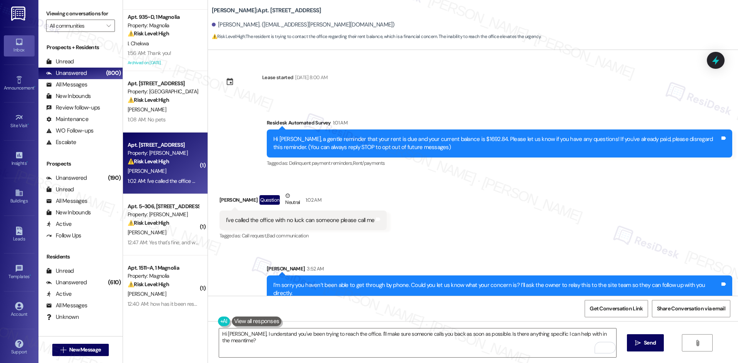
scroll to position [115, 0]
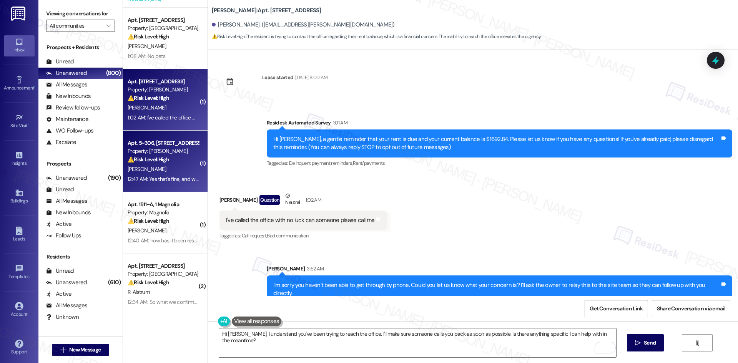
click at [153, 163] on div "⚠️ Risk Level: High The resident reports that they are unable to lock their doo…" at bounding box center [163, 160] width 71 height 8
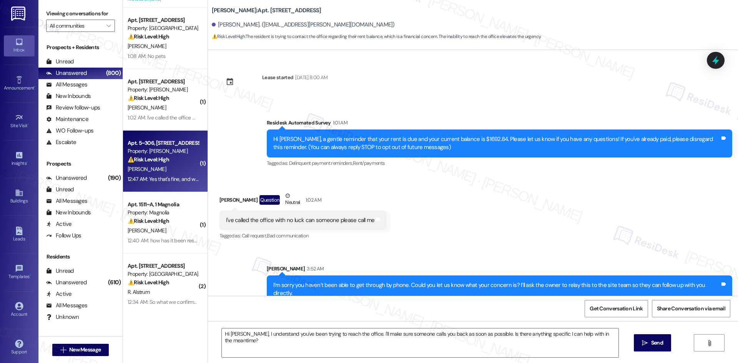
type textarea "Fetching suggested responses. Please feel free to read through the conversation…"
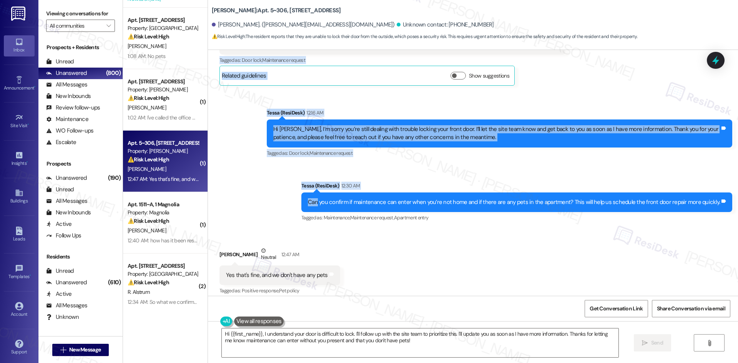
scroll to position [913, 0]
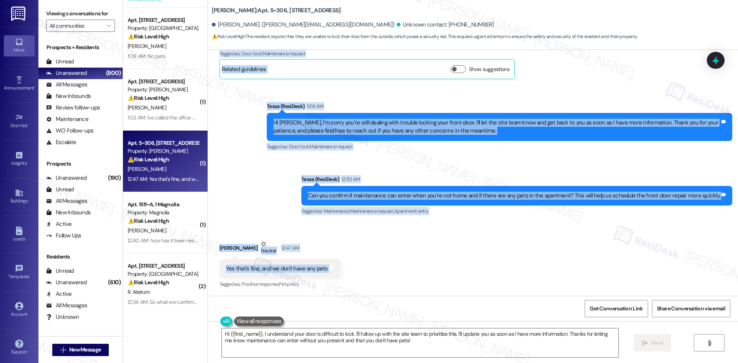
drag, startPoint x: 211, startPoint y: 94, endPoint x: 357, endPoint y: 269, distance: 228.3
click at [357, 269] on div "Lease started Jan 05, 2025 at 8:00 AM Survey, sent via SMS Residesk Automated S…" at bounding box center [473, 173] width 530 height 246
copy div "Clarissa Bosco Question Yesterday at 10:06 PM Would someone be able to come tod…"
click at [329, 168] on div "Sent via SMS Tessa (ResiDesk) 12:16 AM Hi Clarissa, I’m sorry you’re still deal…" at bounding box center [473, 154] width 530 height 138
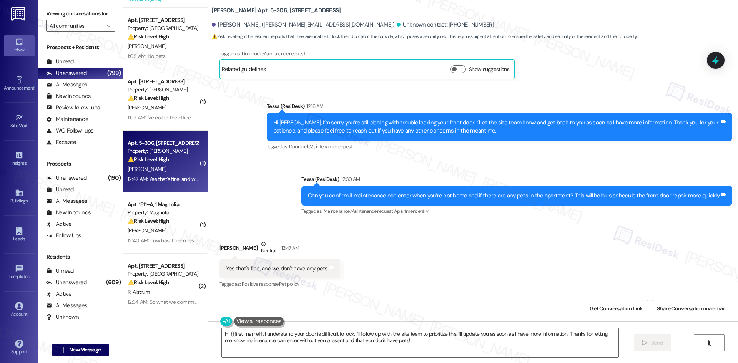
drag, startPoint x: 401, startPoint y: 249, endPoint x: 406, endPoint y: 244, distance: 6.3
click at [402, 249] on div "Received via SMS [PERSON_NAME] Neutral 12:47 AM Yes that's fine, and we don't h…" at bounding box center [473, 259] width 530 height 73
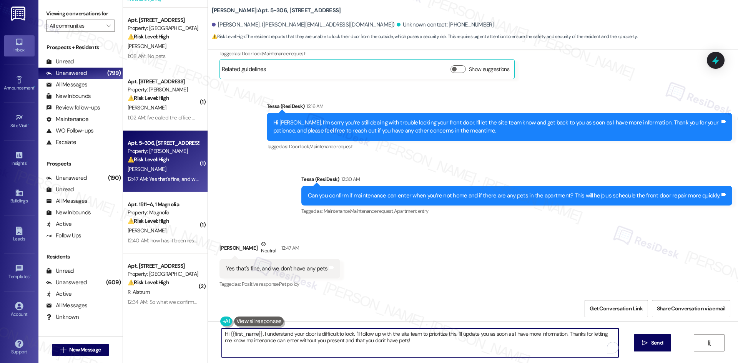
click at [366, 345] on textarea "Hi {{first_name}}, I understand your door is difficult to lock. I'll follow up …" at bounding box center [420, 342] width 396 height 29
paste textarea "Thanks for confirming, [PERSON_NAME]. I’ll let the site team know and get back …"
type textarea "Thanks for confirming, [PERSON_NAME]. I’ll let the site team know and get back …"
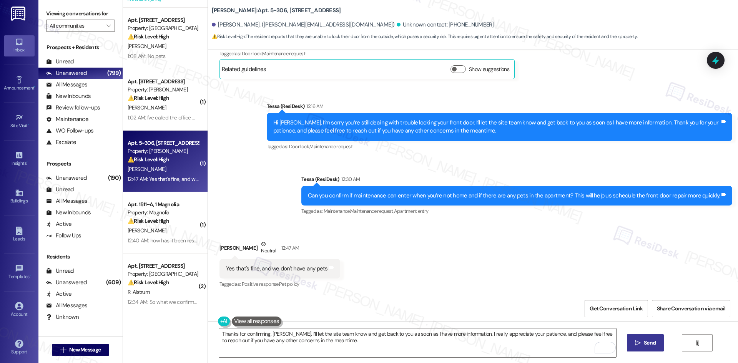
click at [641, 350] on button " Send" at bounding box center [645, 342] width 37 height 17
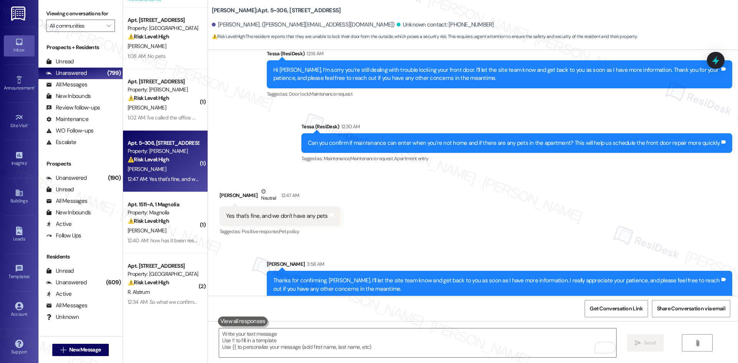
scroll to position [975, 0]
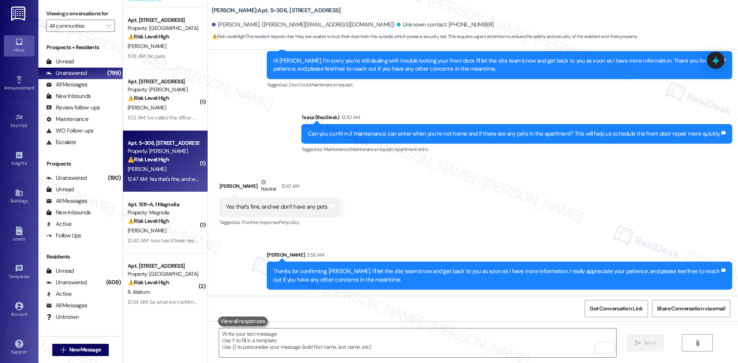
click at [529, 216] on div "Received via SMS [PERSON_NAME] Neutral 12:47 AM Yes that's fine, and we don't h…" at bounding box center [473, 197] width 530 height 73
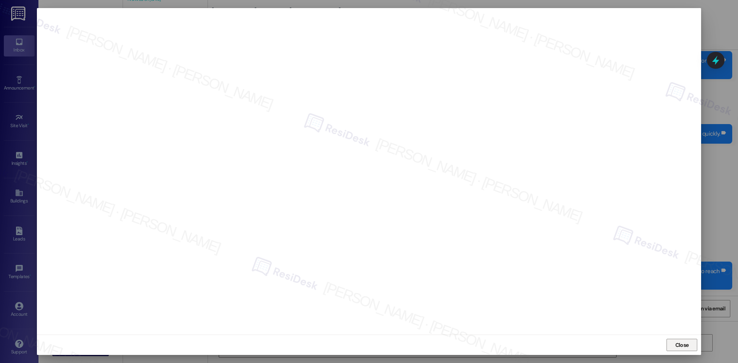
click at [683, 343] on span "Close" at bounding box center [681, 345] width 13 height 8
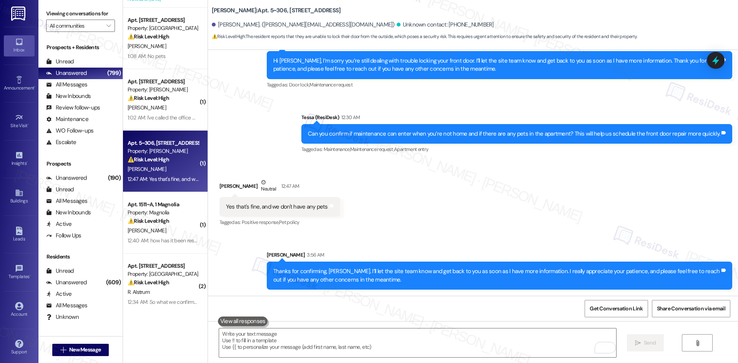
click at [637, 203] on div "Received via SMS [PERSON_NAME] Neutral 12:47 AM Yes that's fine, and we don't h…" at bounding box center [473, 197] width 530 height 73
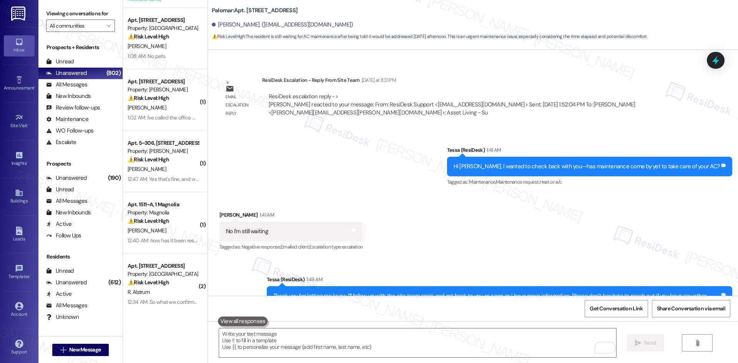
scroll to position [1176, 0]
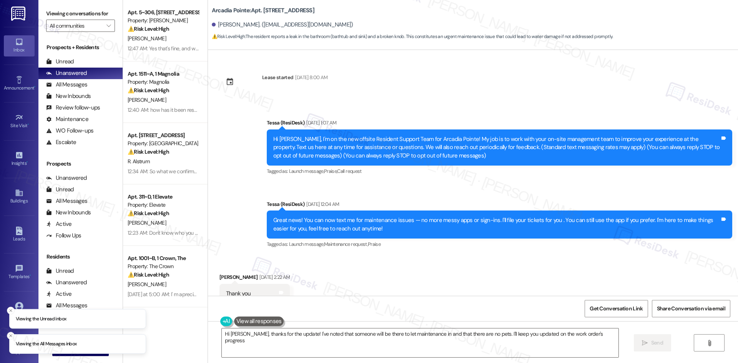
type textarea "Hi [PERSON_NAME], thanks for the update! I've noted that someone will be there …"
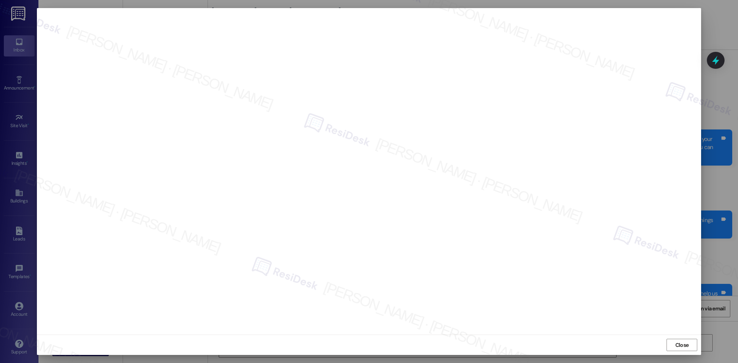
scroll to position [975, 0]
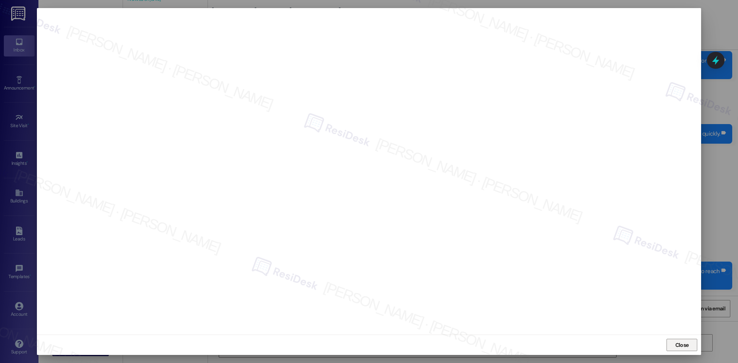
click at [677, 343] on span "Close" at bounding box center [681, 345] width 13 height 8
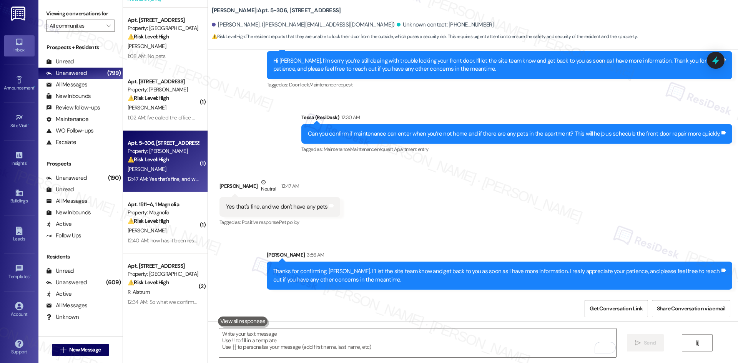
click at [448, 217] on div "Received via SMS [PERSON_NAME] Neutral 12:47 AM Yes that's fine, and we don't h…" at bounding box center [473, 197] width 530 height 73
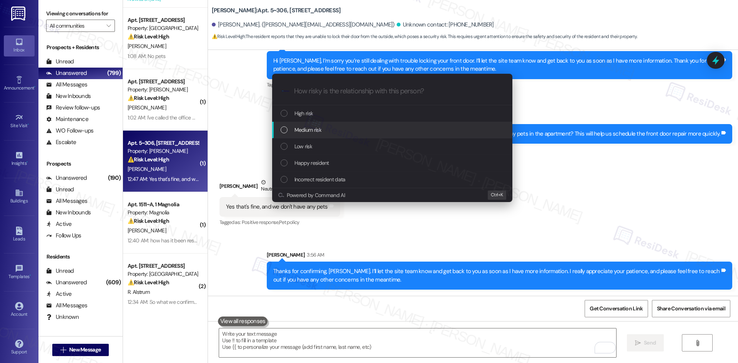
click at [318, 129] on span "Medium risk" at bounding box center [307, 130] width 27 height 8
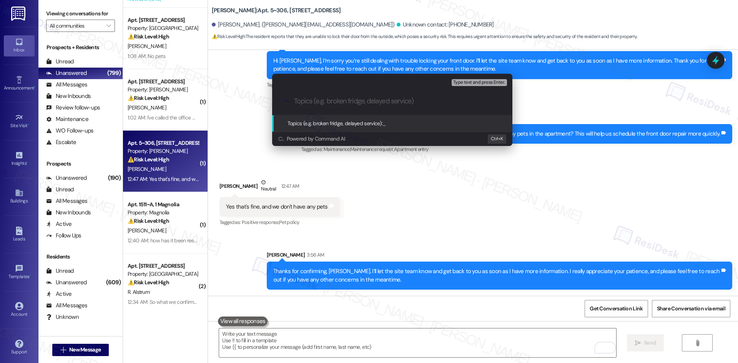
click at [349, 103] on input "Topics (e.g. broken fridge, delayed service)" at bounding box center [398, 101] width 209 height 8
paste input "Door lock repair request – Work Order #4661382"
type input "Door lock repair request – Work Order #4661382"
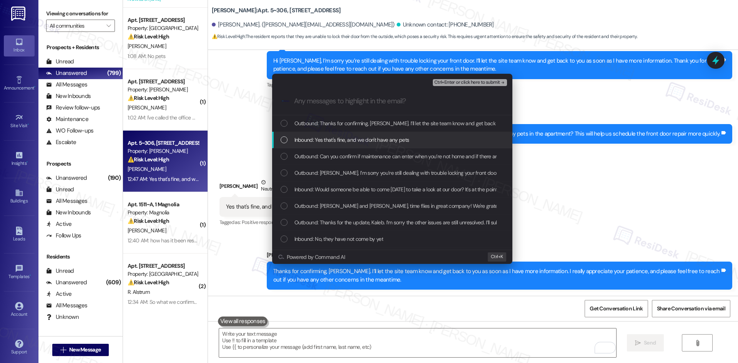
click at [335, 140] on span "Inbound: Yes that's fine, and we don't have any pets" at bounding box center [351, 140] width 115 height 8
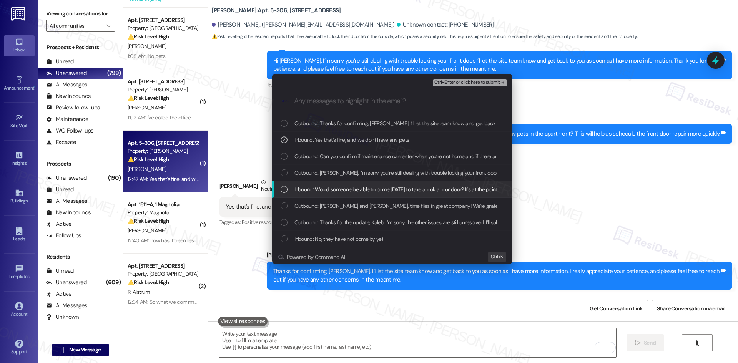
click at [343, 190] on span "Inbound: Would someone be able to come [DATE] to take a look at our door? It's …" at bounding box center [453, 189] width 319 height 8
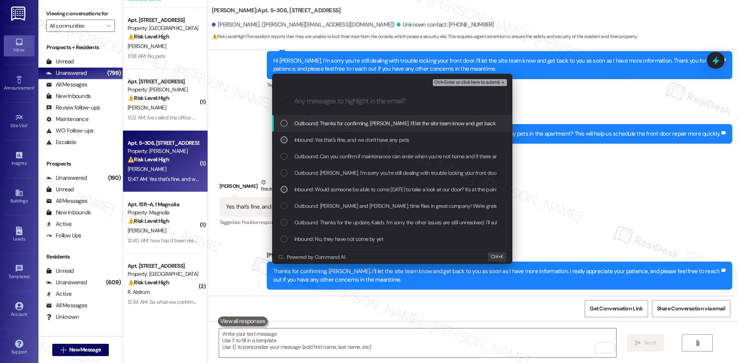
click at [489, 82] on span "Ctrl+Enter or click here to submit" at bounding box center [467, 82] width 66 height 5
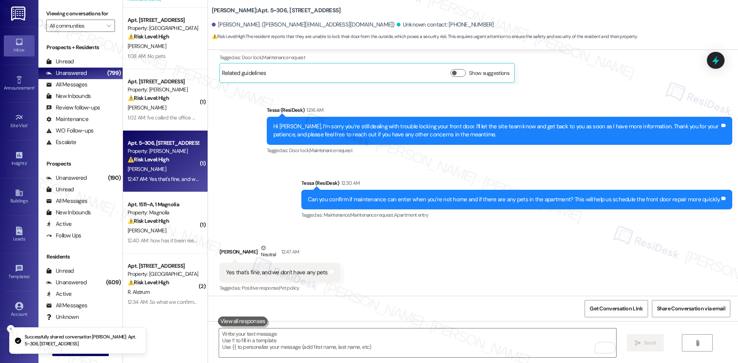
scroll to position [912, 0]
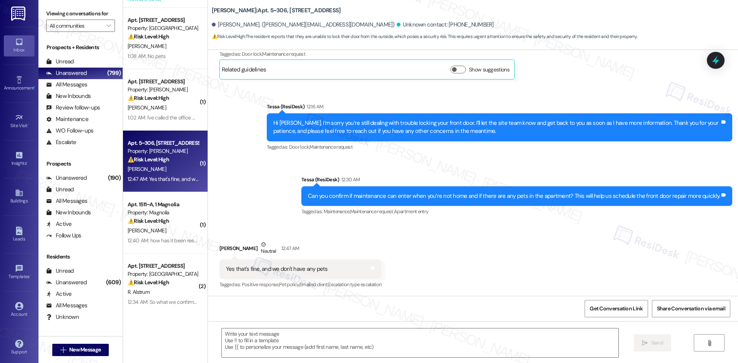
type textarea "Fetching suggested responses. Please feel free to read through the conversation…"
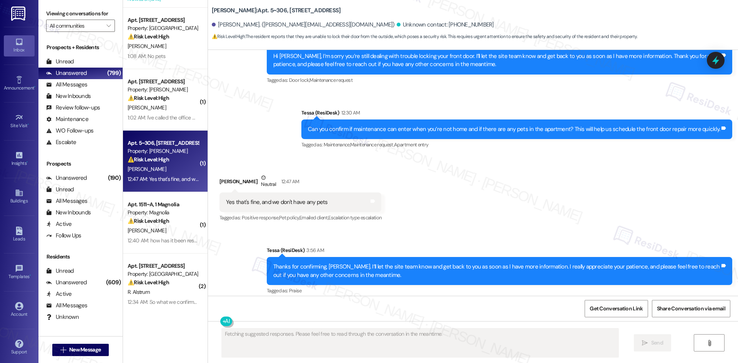
scroll to position [986, 0]
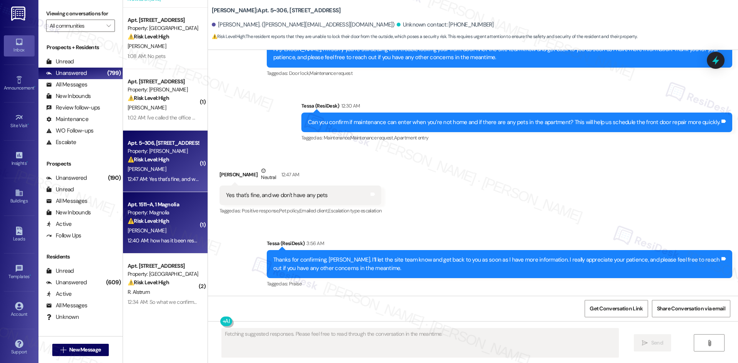
click at [169, 218] on div "⚠️ Risk Level: High The resident is questioning the resolution of a duplicate r…" at bounding box center [163, 221] width 71 height 8
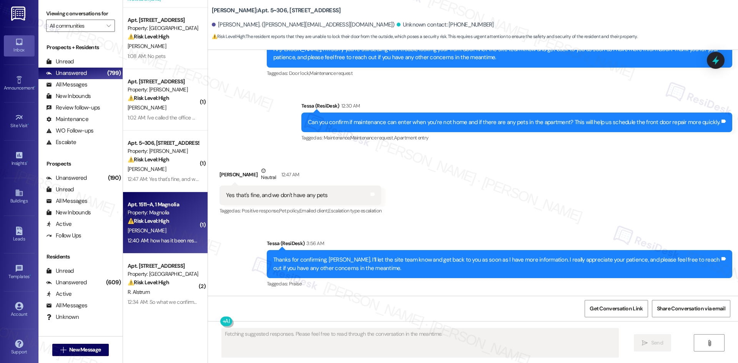
scroll to position [405, 0]
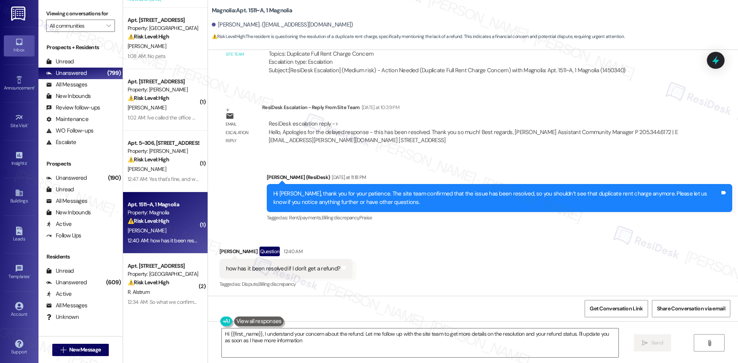
type textarea "Hi {{first_name}}, I understand your concern about the refund. Let me follow up…"
